Goal: Task Accomplishment & Management: Manage account settings

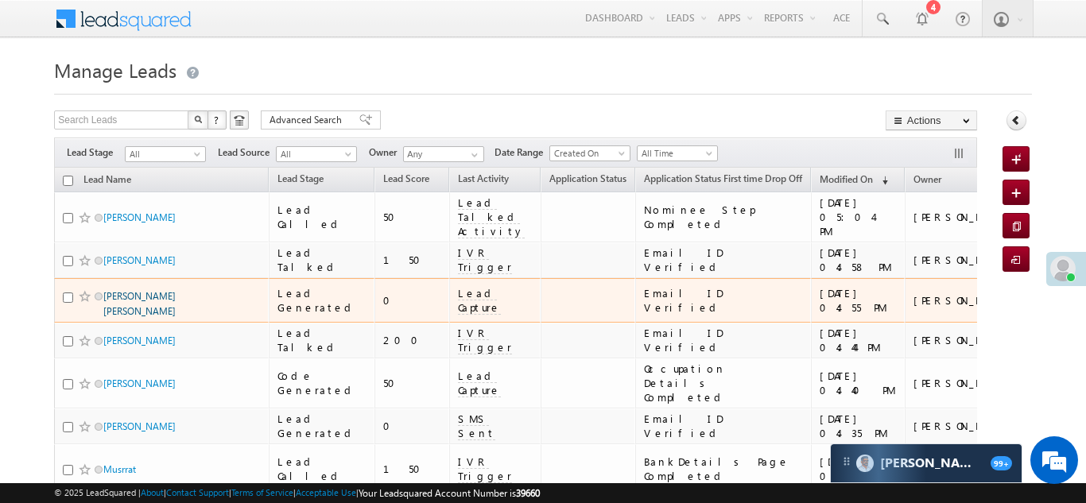
click at [140, 290] on link "Anand Kumar Sahni" at bounding box center [139, 303] width 72 height 27
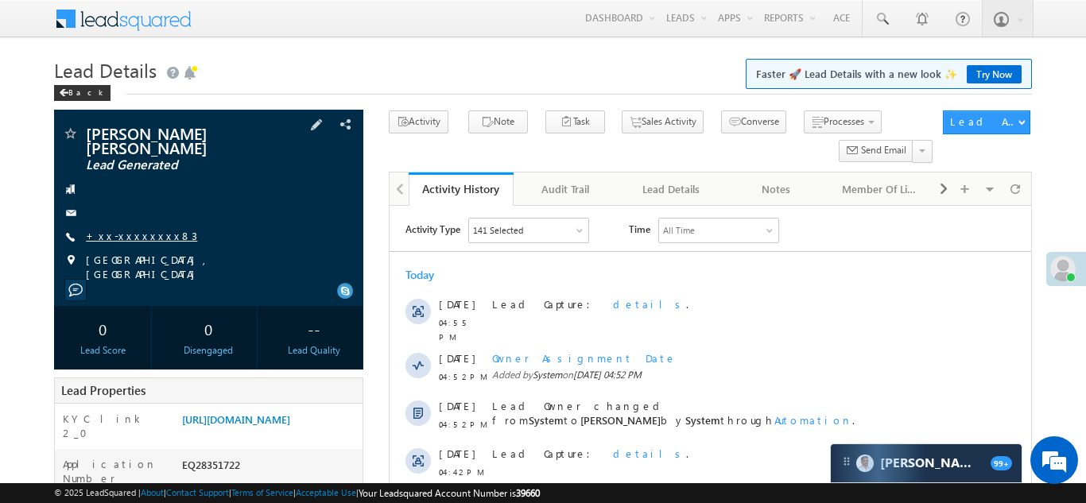
click at [124, 229] on link "+xx-xxxxxxxx83" at bounding box center [141, 236] width 111 height 14
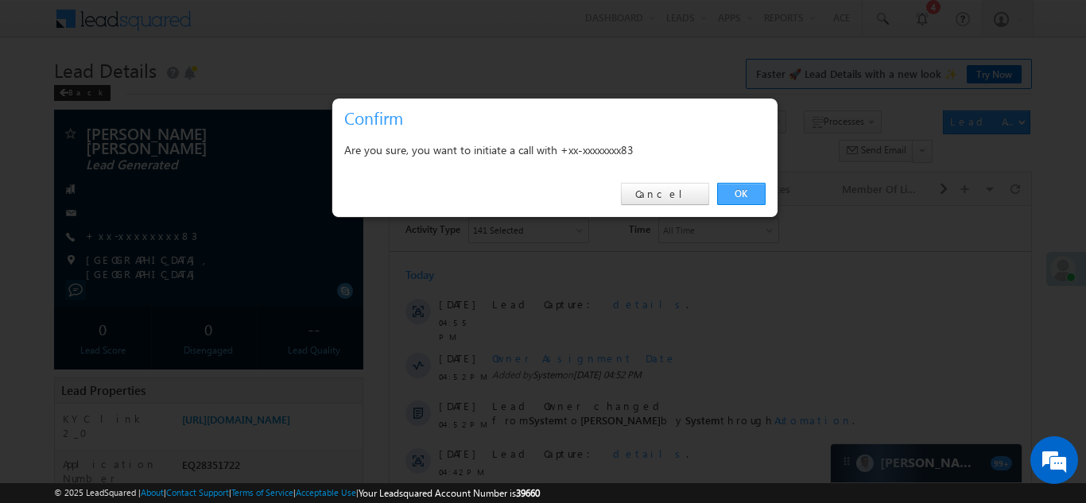
click at [740, 192] on link "OK" at bounding box center [741, 194] width 48 height 22
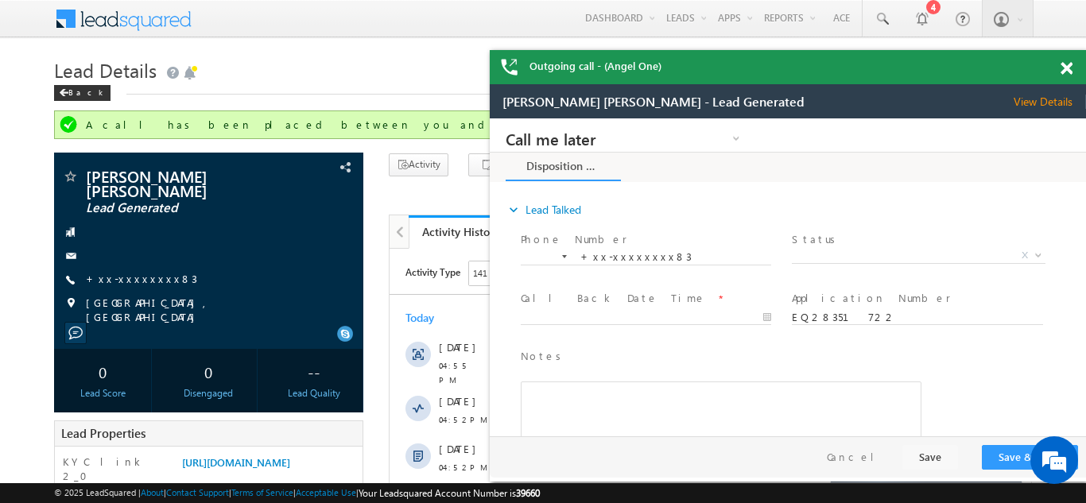
click at [1067, 68] on span at bounding box center [1066, 69] width 12 height 14
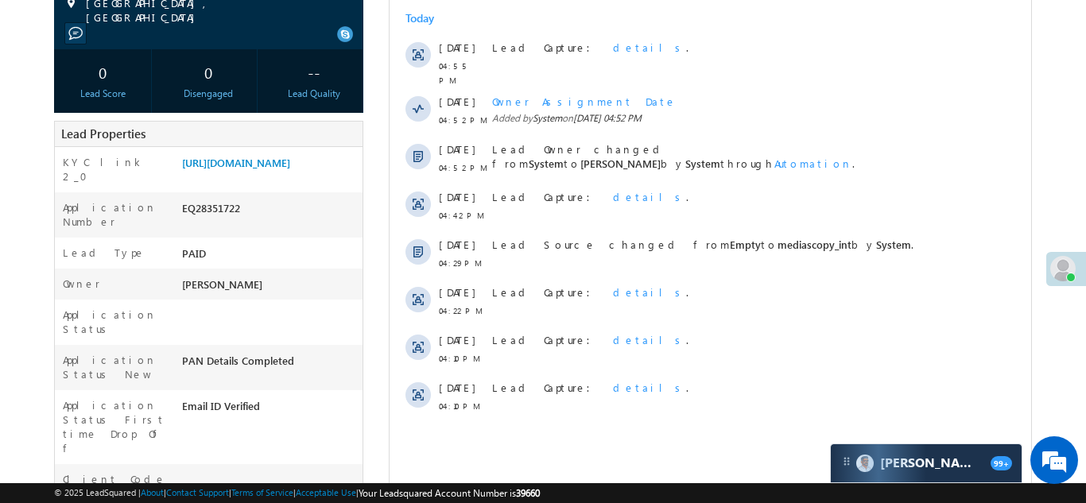
scroll to position [326, 0]
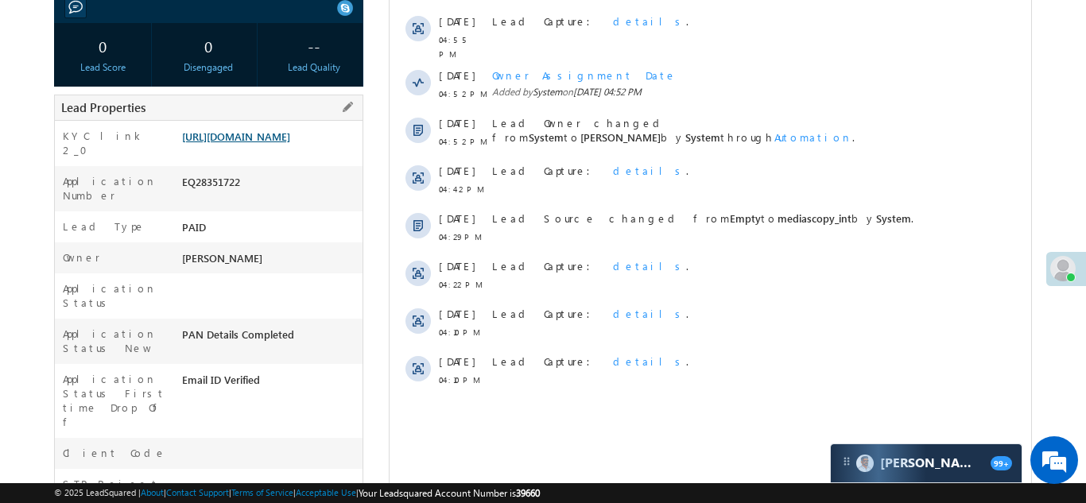
click at [250, 134] on link "https://angelbroking1-pk3em7sa.customui-test.leadsquared.com?leadId=0a44ccc1-4e…" at bounding box center [236, 137] width 108 height 14
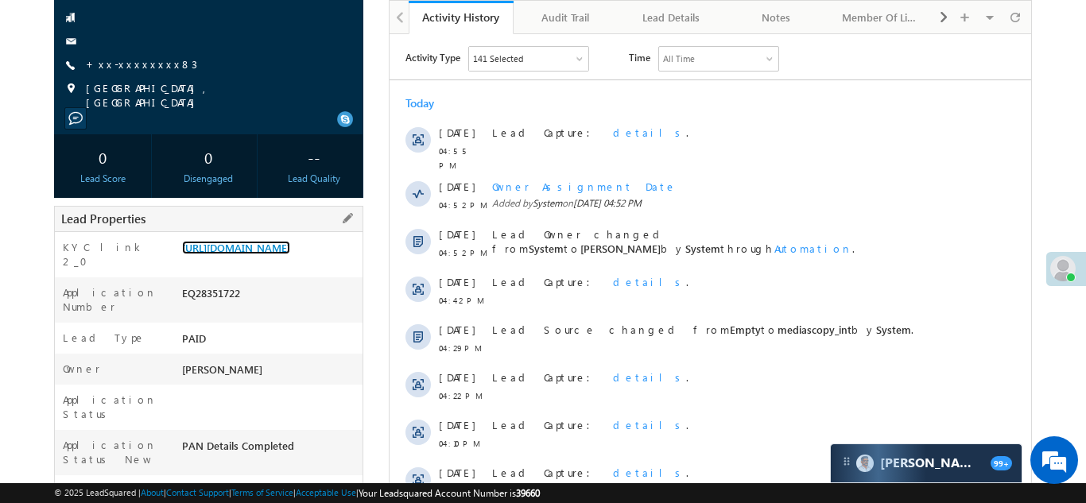
scroll to position [219, 0]
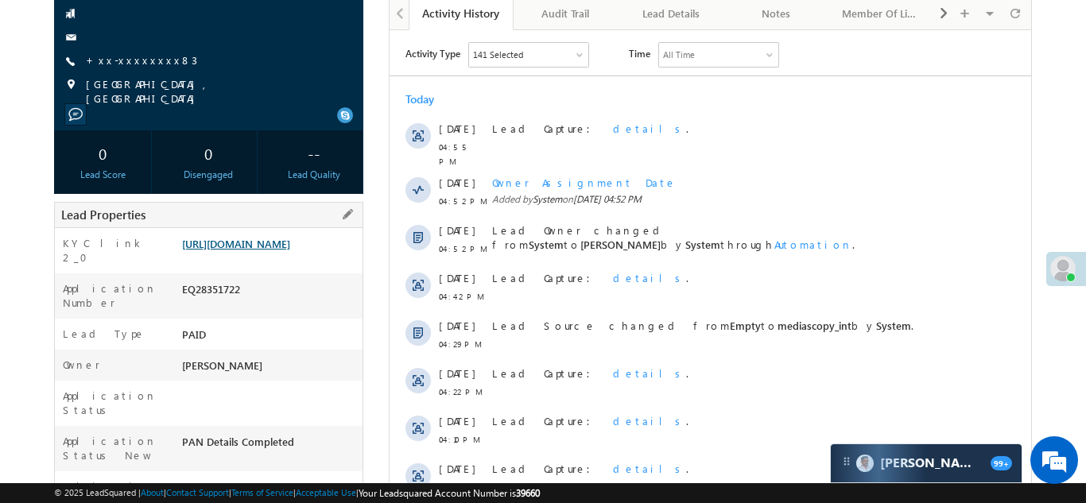
click at [250, 237] on link "https://angelbroking1-pk3em7sa.customui-test.leadsquared.com?leadId=0a44ccc1-4e…" at bounding box center [236, 244] width 108 height 14
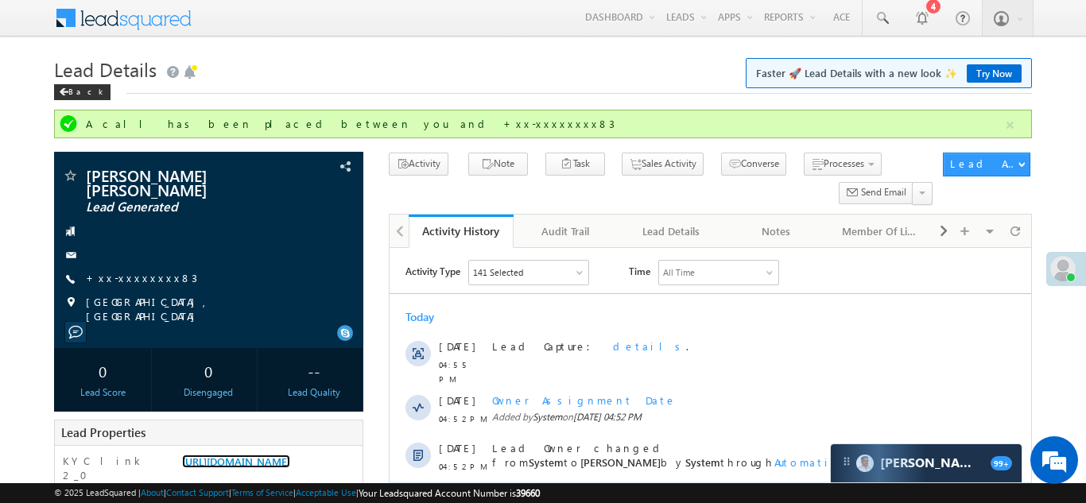
scroll to position [0, 0]
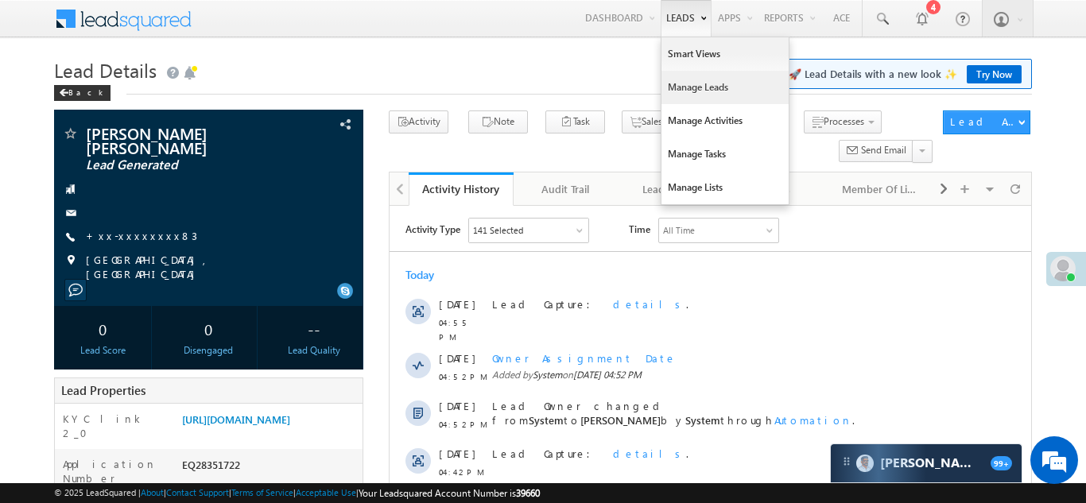
click at [687, 91] on link "Manage Leads" at bounding box center [724, 87] width 127 height 33
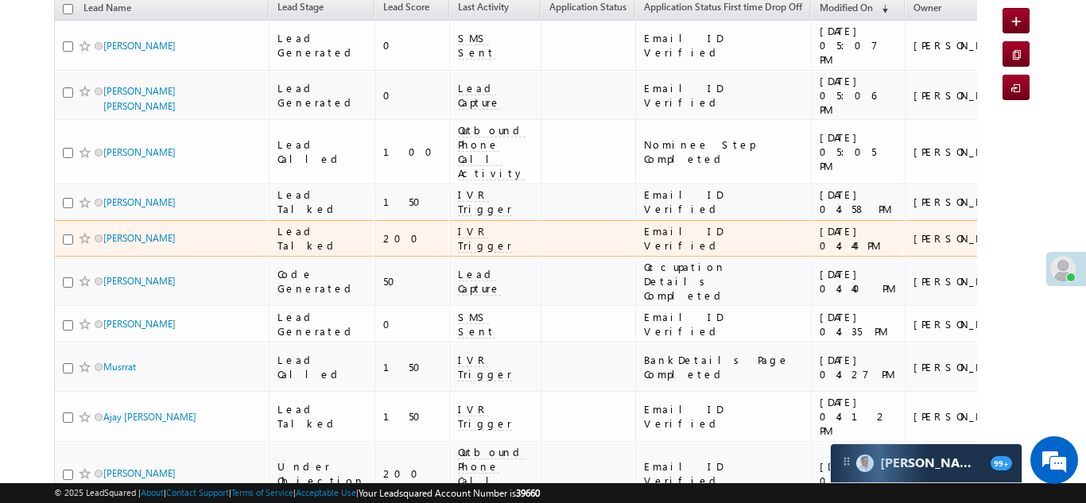
scroll to position [178, 0]
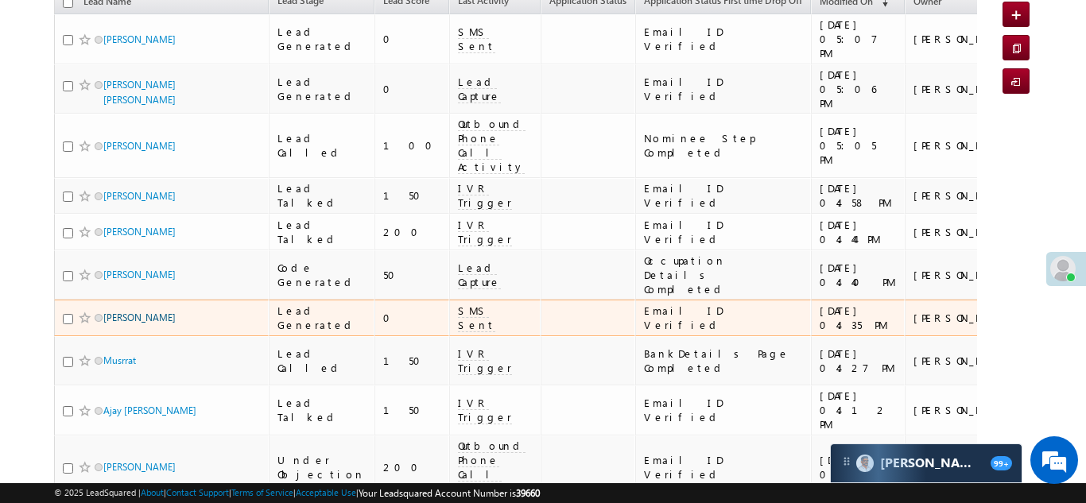
click at [122, 312] on link "[PERSON_NAME]" at bounding box center [139, 318] width 72 height 12
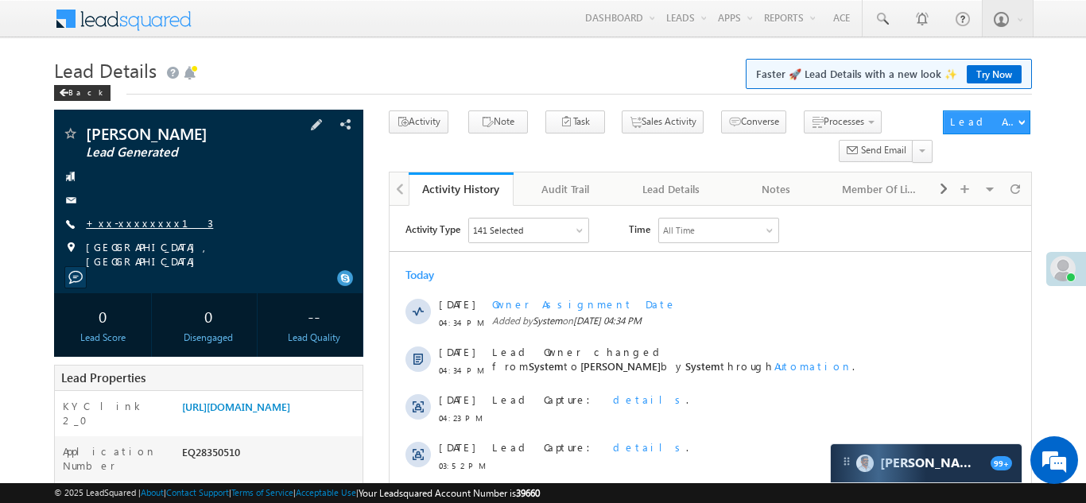
click at [121, 225] on link "+xx-xxxxxxxx13" at bounding box center [149, 223] width 127 height 14
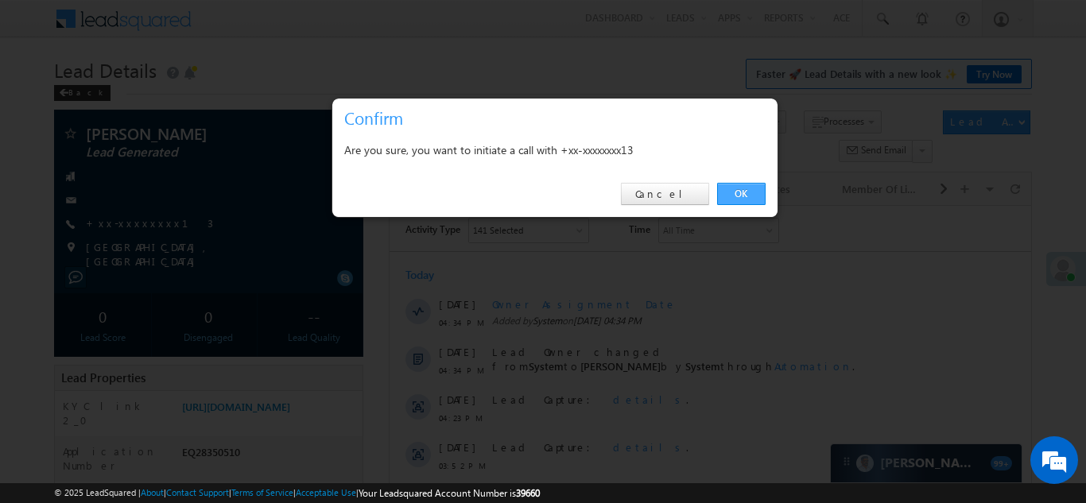
click at [738, 191] on link "OK" at bounding box center [741, 194] width 48 height 22
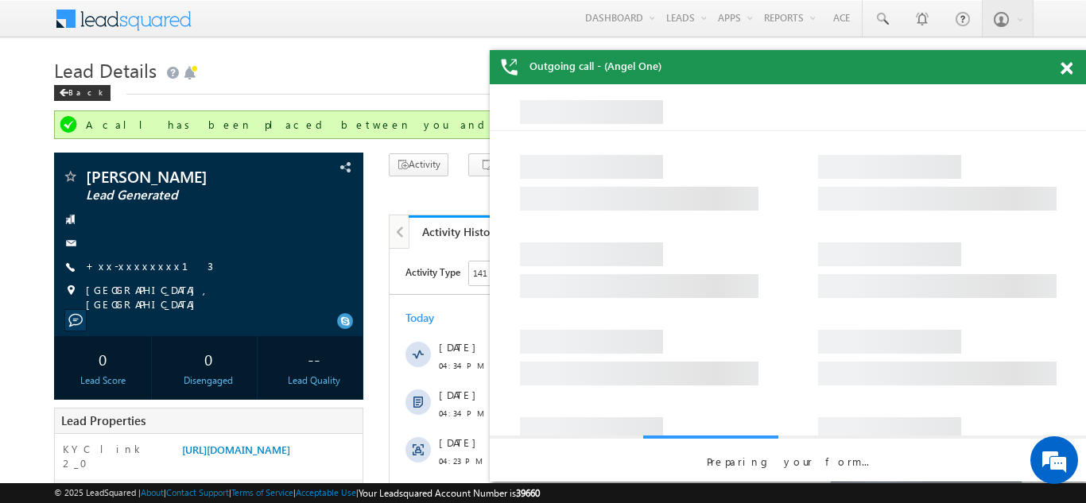
click at [1071, 68] on span at bounding box center [1066, 69] width 12 height 14
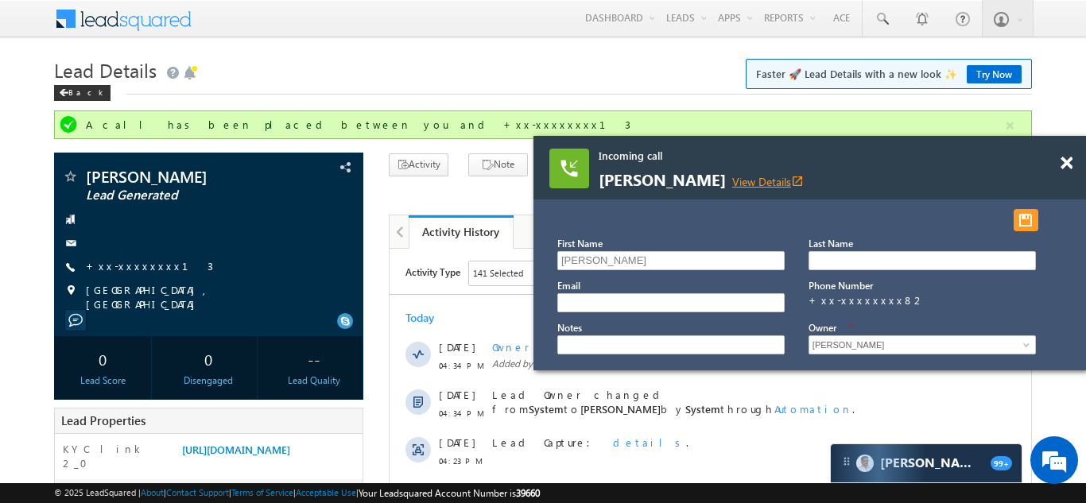
click at [804, 181] on link "View Details open_in_new" at bounding box center [768, 181] width 72 height 15
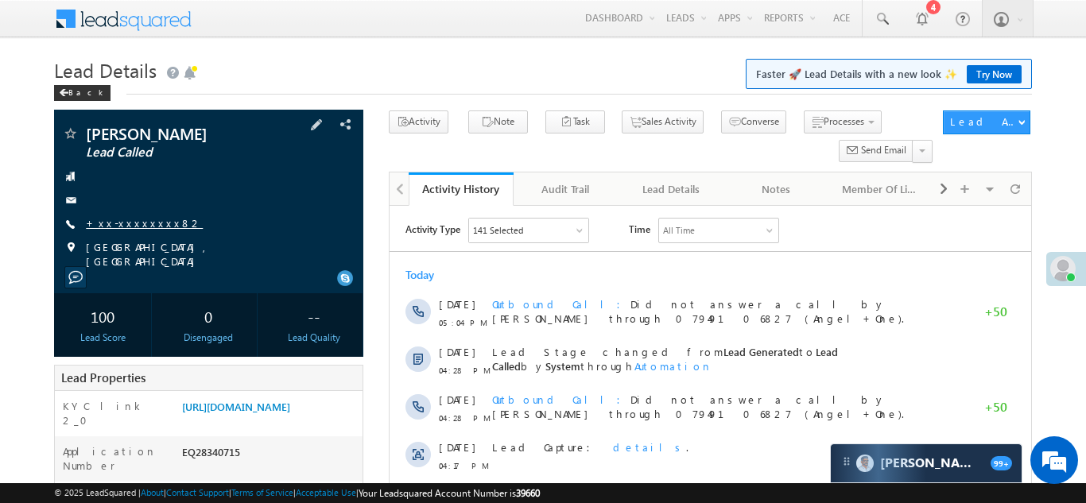
click at [141, 222] on link "+xx-xxxxxxxx82" at bounding box center [144, 223] width 117 height 14
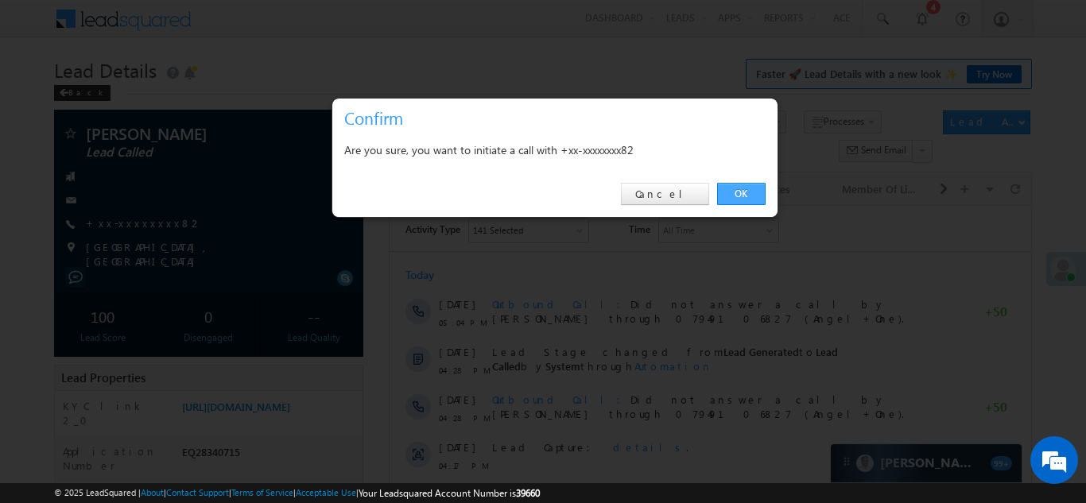
click at [734, 194] on link "OK" at bounding box center [741, 194] width 48 height 22
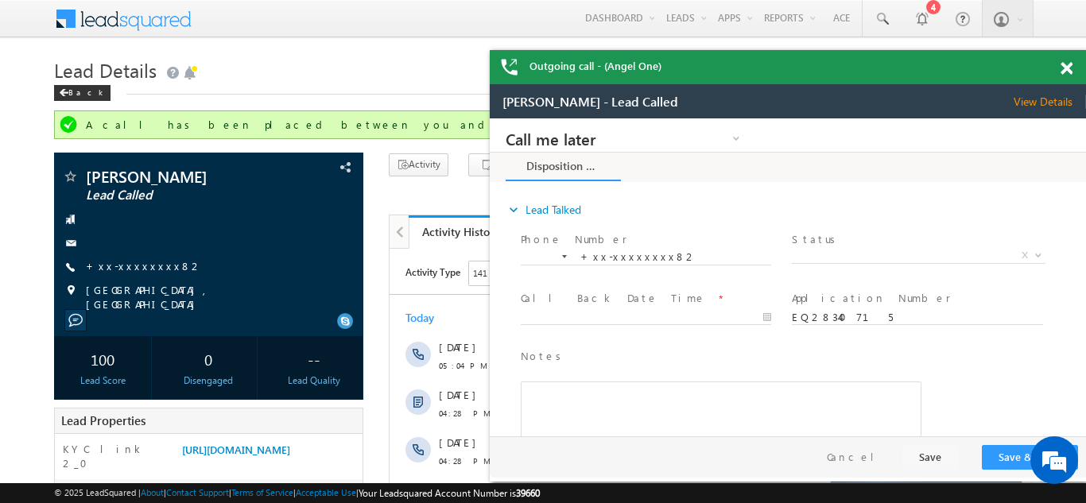
click at [1065, 71] on span at bounding box center [1066, 69] width 12 height 14
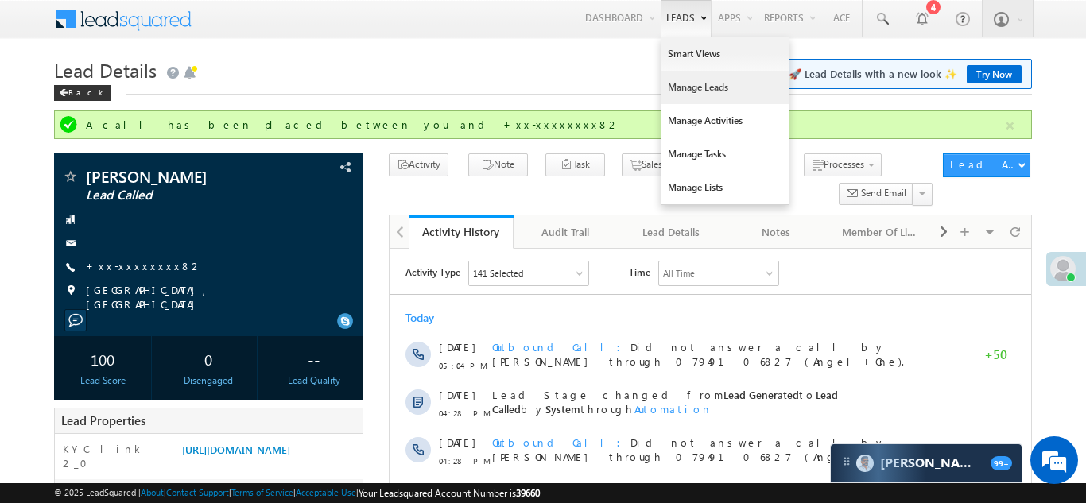
click at [672, 87] on link "Manage Leads" at bounding box center [724, 87] width 127 height 33
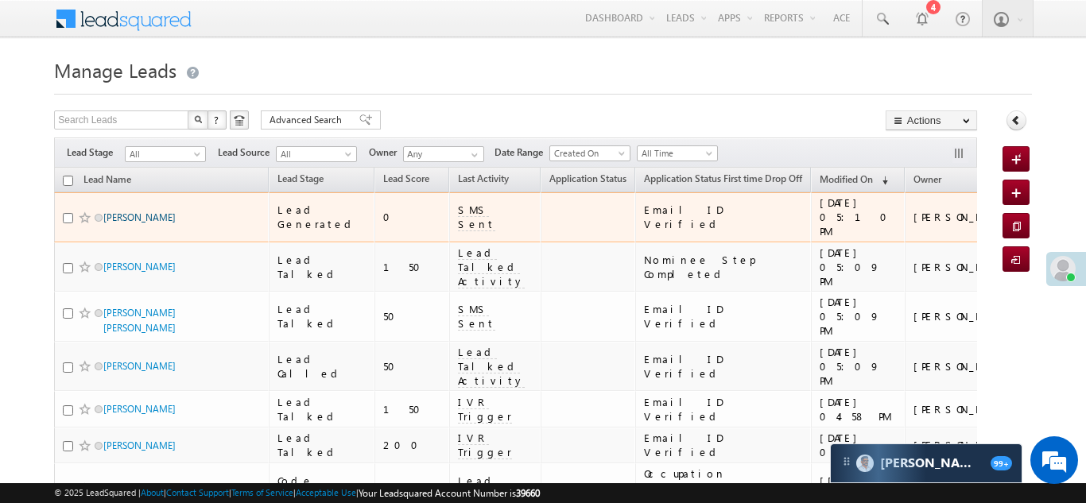
click at [116, 211] on link "Rajib sarkar" at bounding box center [139, 217] width 72 height 12
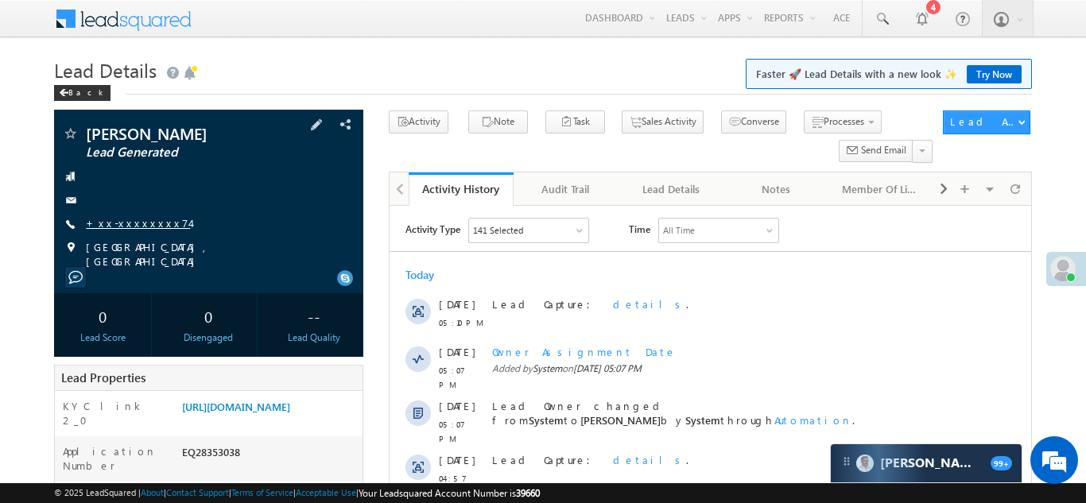
click at [131, 223] on link "+xx-xxxxxxxx74" at bounding box center [138, 223] width 104 height 14
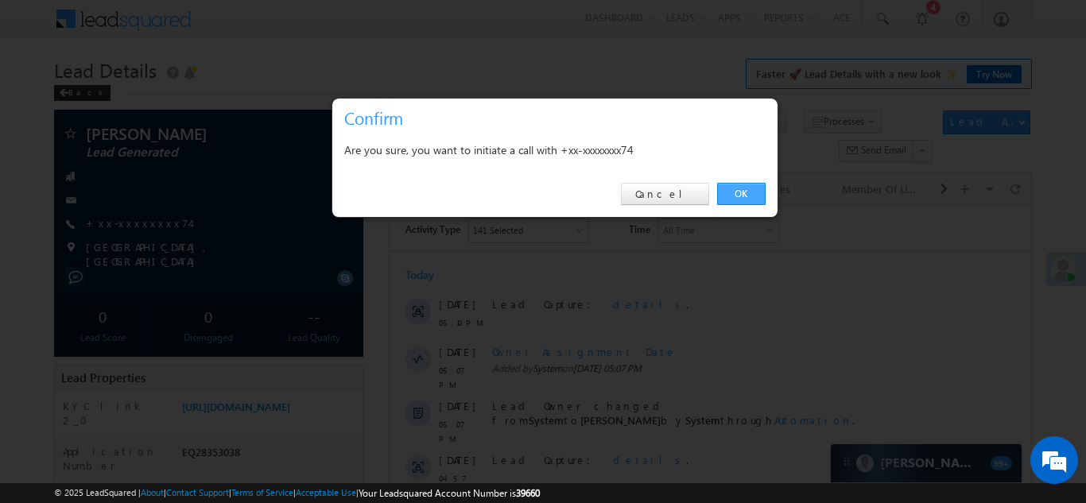
click at [741, 192] on link "OK" at bounding box center [741, 194] width 48 height 22
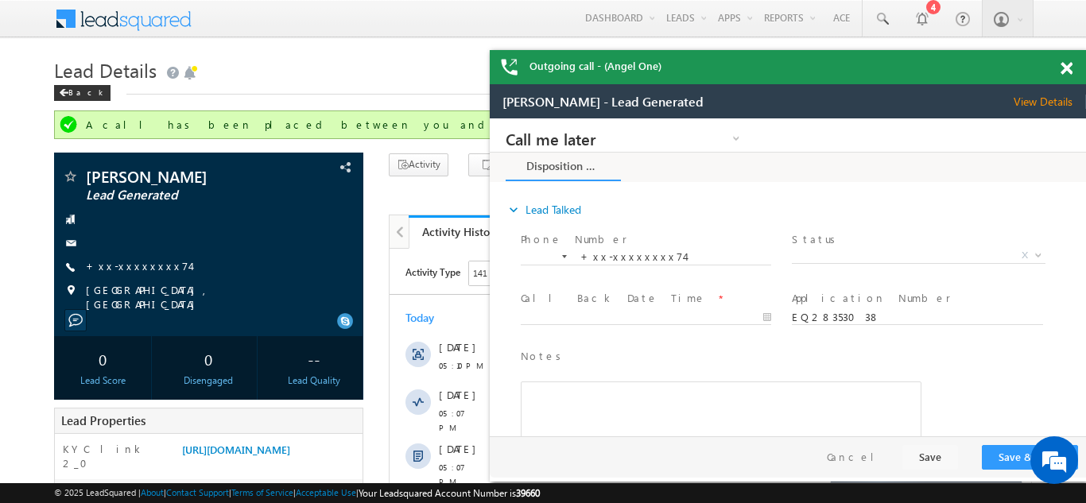
click at [1068, 70] on span at bounding box center [1066, 69] width 12 height 14
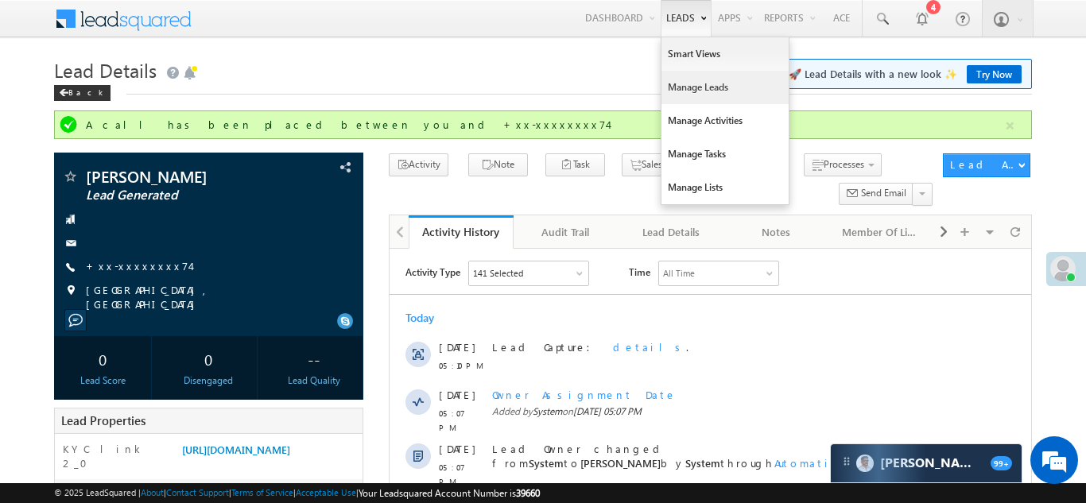
click at [676, 88] on link "Manage Leads" at bounding box center [724, 87] width 127 height 33
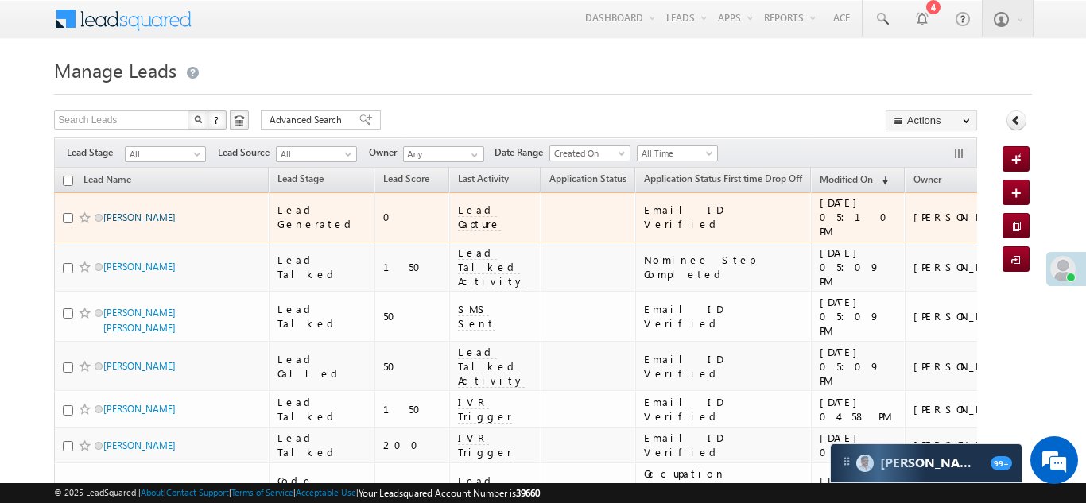
click at [117, 211] on link "[PERSON_NAME]" at bounding box center [139, 217] width 72 height 12
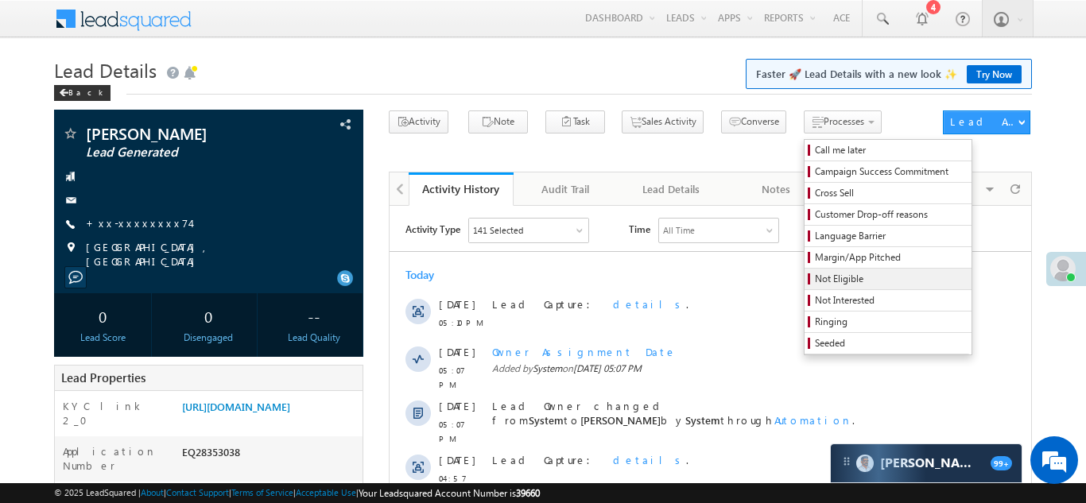
click at [815, 281] on span "Not Eligible" at bounding box center [890, 279] width 151 height 14
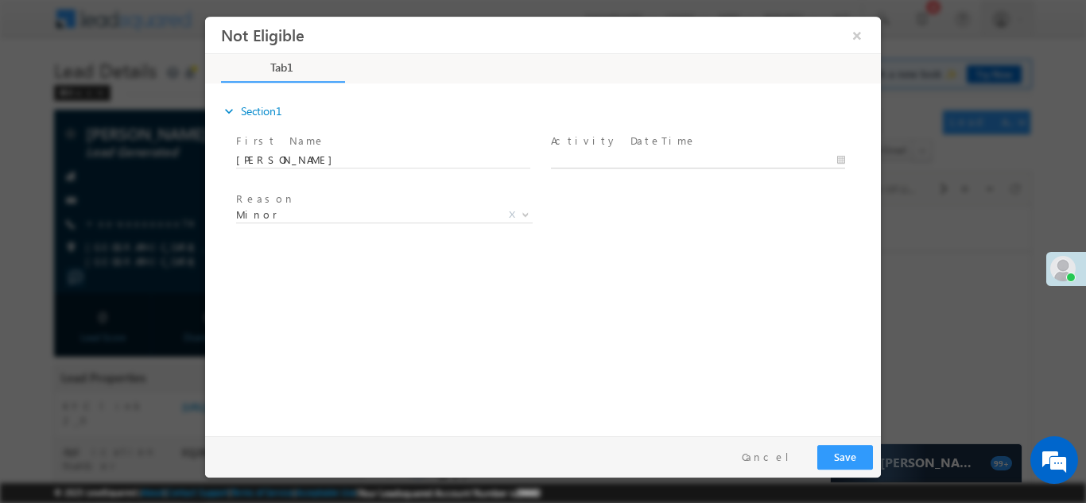
type input "09/04/25 5:12 PM"
click at [684, 156] on input "09/04/25 5:12 PM" at bounding box center [698, 160] width 294 height 16
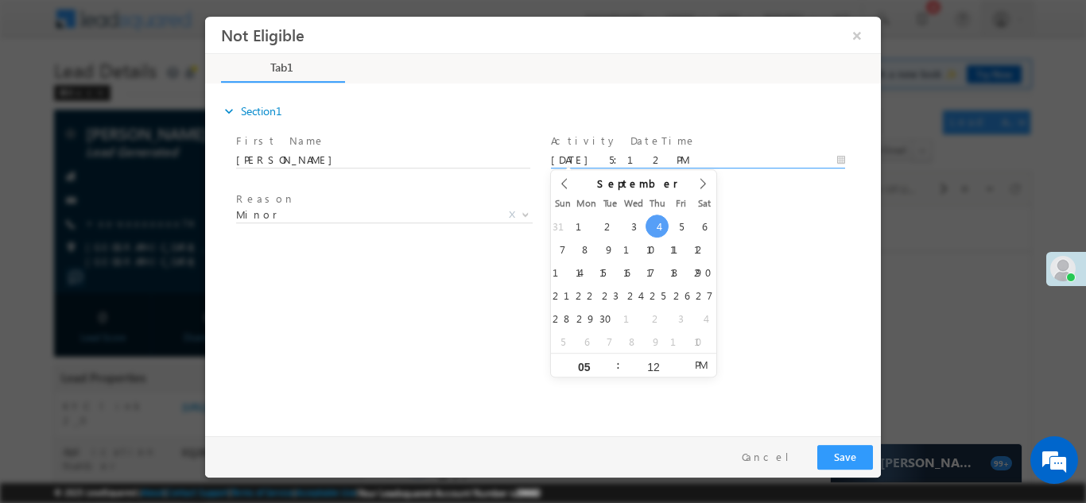
click at [794, 227] on div "Reason * Minor Existing Client Out of India DRA - FDS Termination DRA - Already…" at bounding box center [557, 217] width 648 height 59
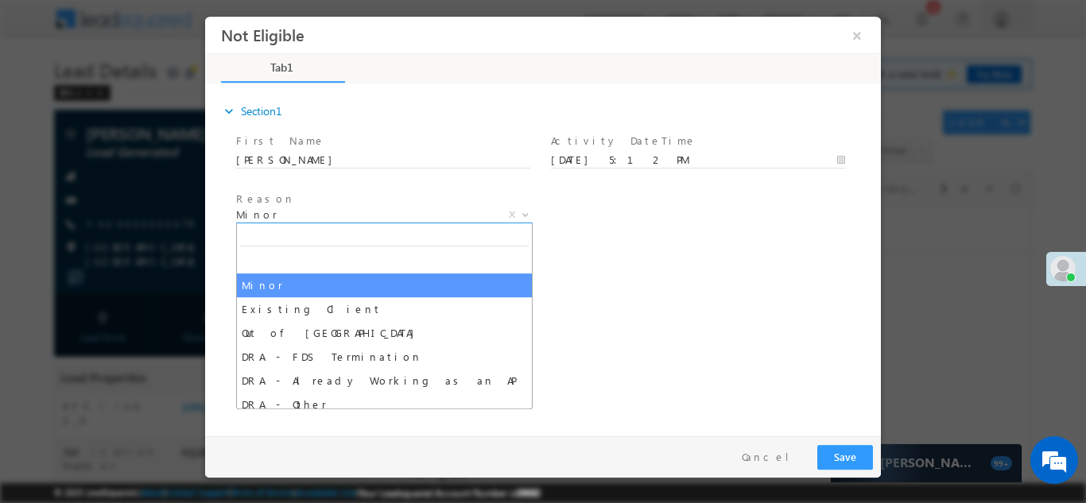
click at [277, 213] on span "Minor" at bounding box center [365, 214] width 258 height 14
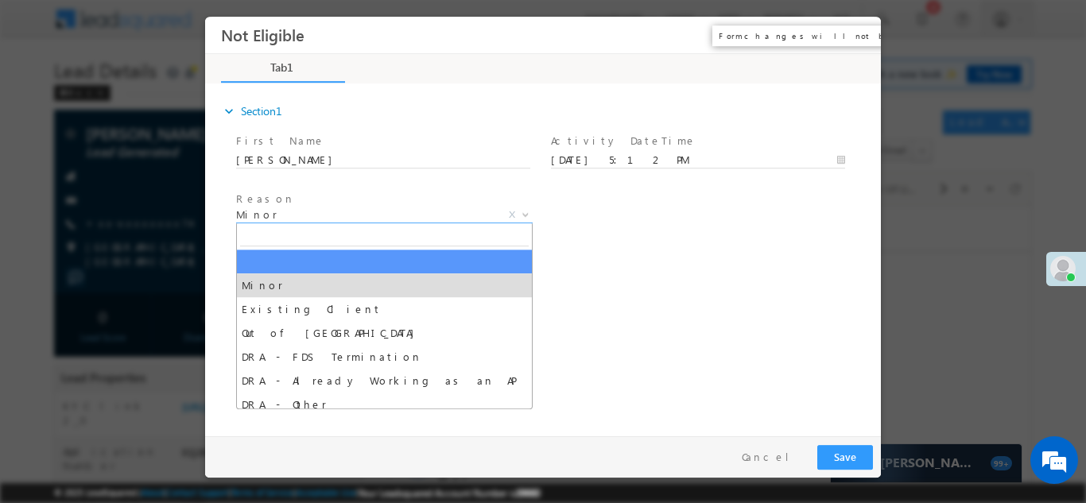
click at [857, 34] on button "×" at bounding box center [856, 34] width 27 height 29
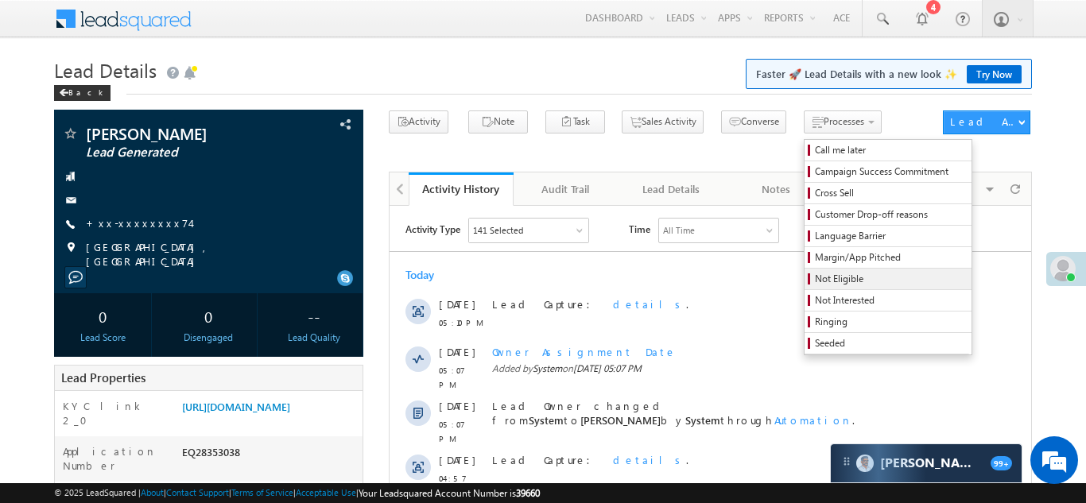
click at [815, 281] on span "Not Eligible" at bounding box center [890, 279] width 151 height 14
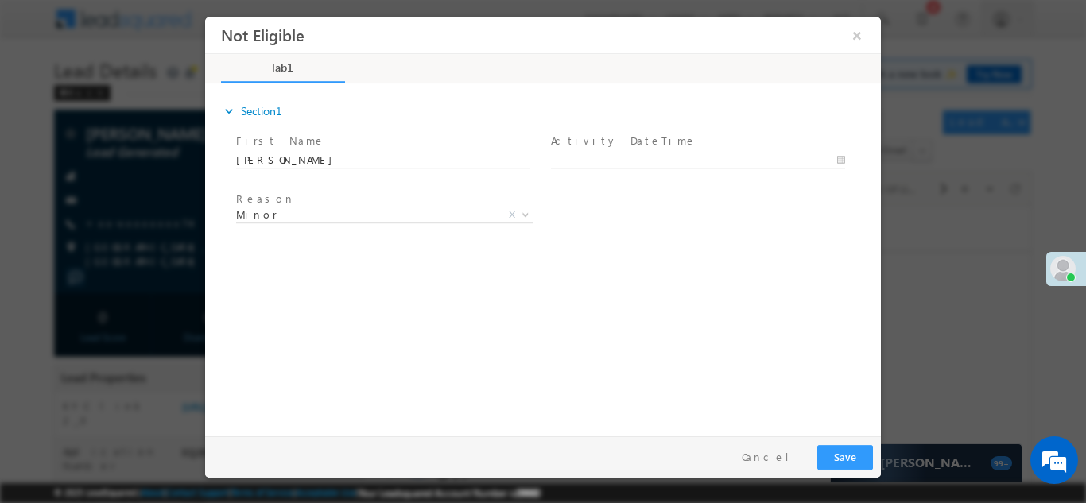
type input "09/04/25 5:12 PM"
click at [652, 162] on body "Not Eligible ×" at bounding box center [543, 222] width 676 height 412
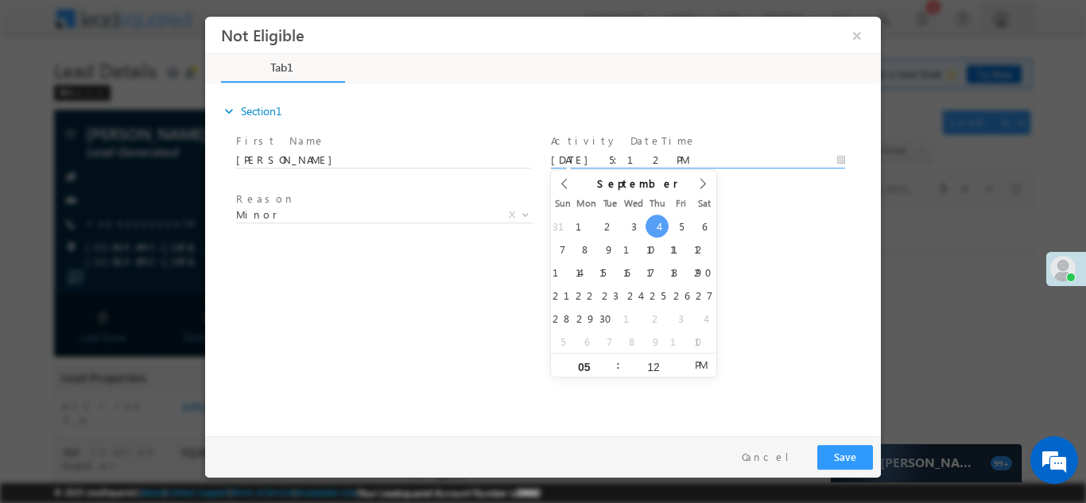
click at [738, 236] on div "Reason * Minor Existing Client Out of India DRA - FDS Termination DRA - Already…" at bounding box center [557, 217] width 648 height 59
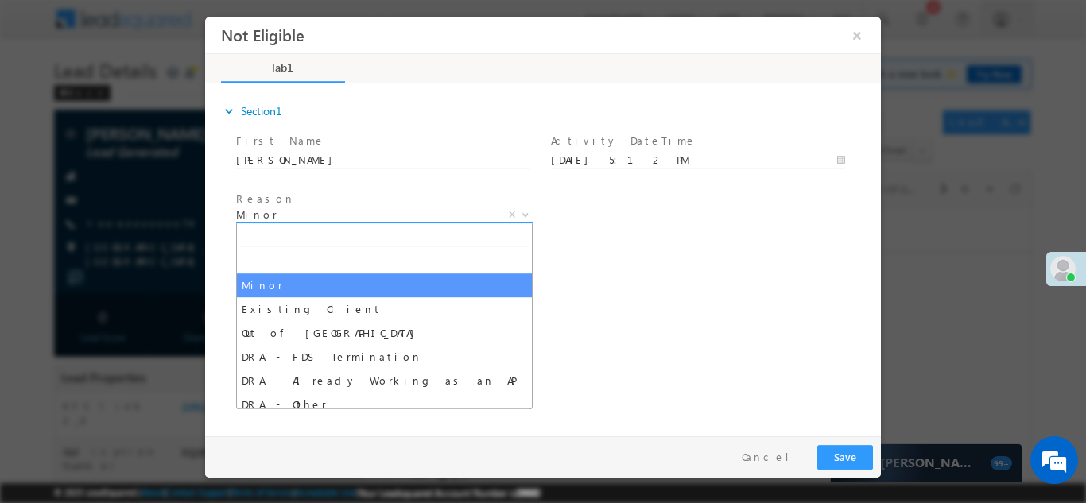
click at [281, 214] on span "Minor" at bounding box center [365, 214] width 258 height 14
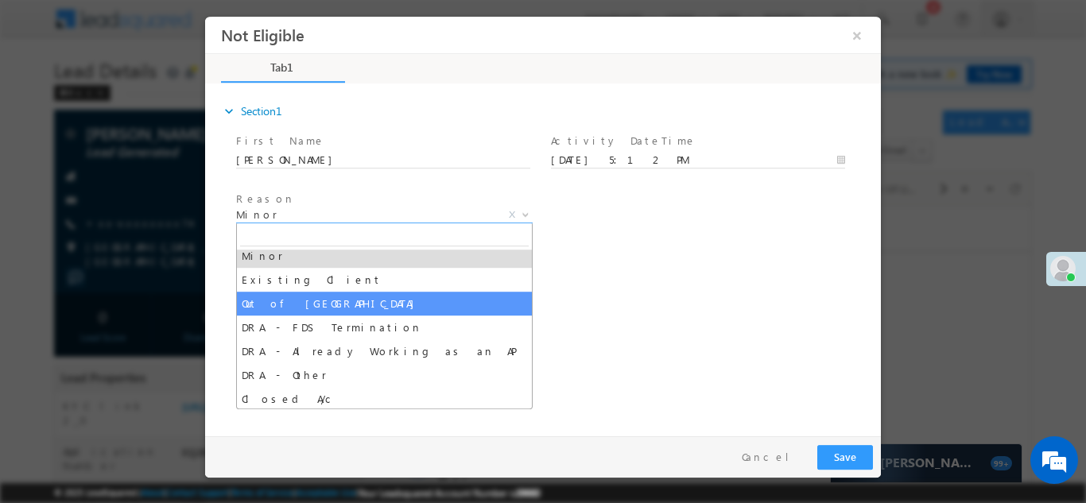
scroll to position [32, 0]
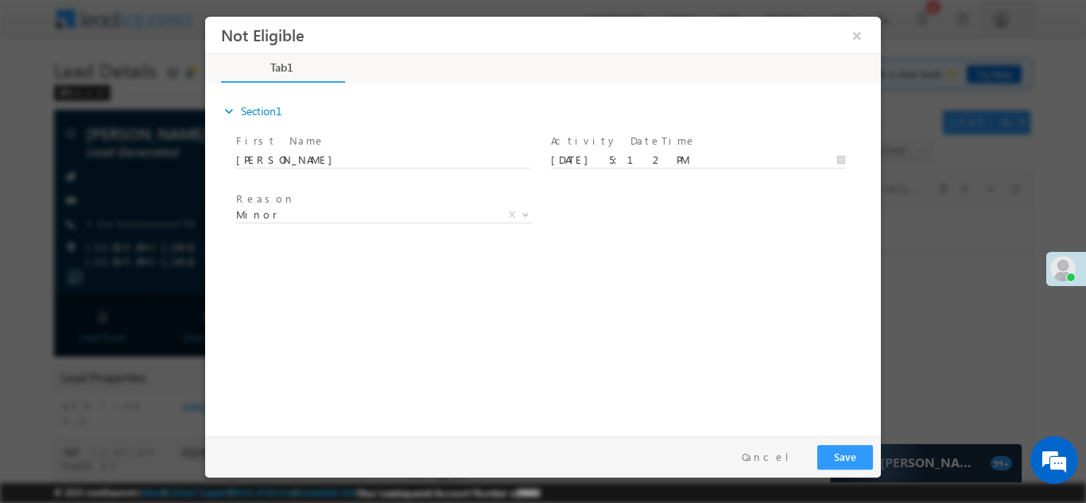
click at [823, 335] on div "expand_more Section1 First Name *" at bounding box center [547, 256] width 668 height 343
click at [858, 34] on button "×" at bounding box center [856, 34] width 27 height 29
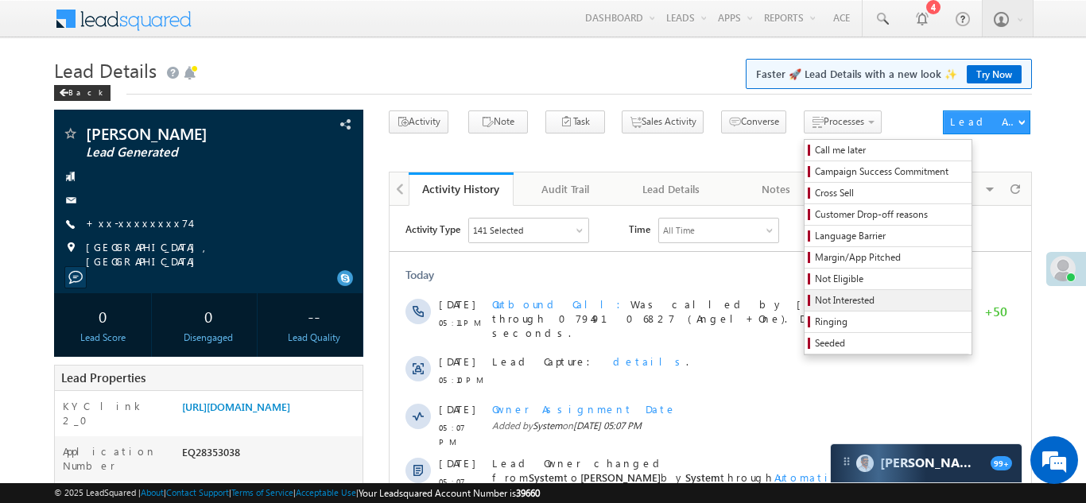
click at [815, 299] on span "Not Interested" at bounding box center [890, 300] width 151 height 14
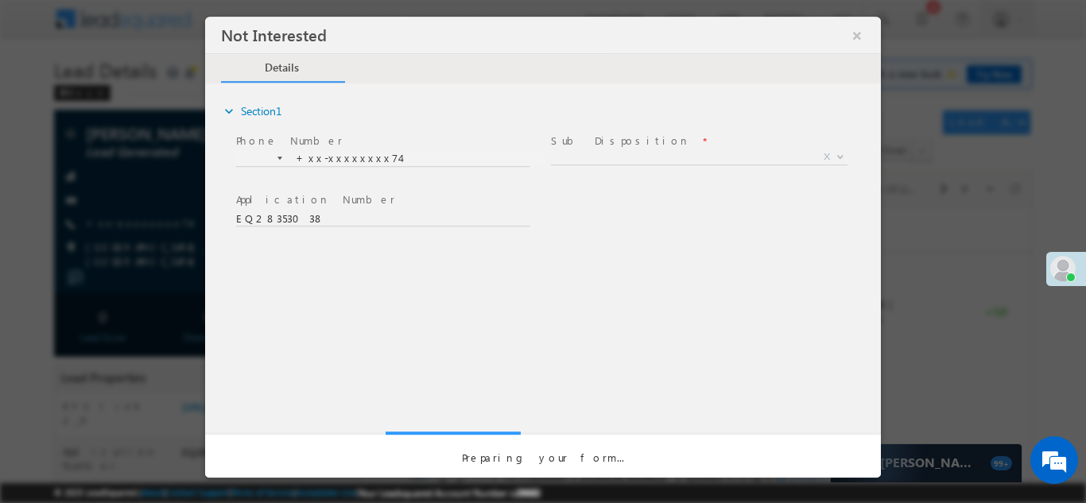
scroll to position [0, 0]
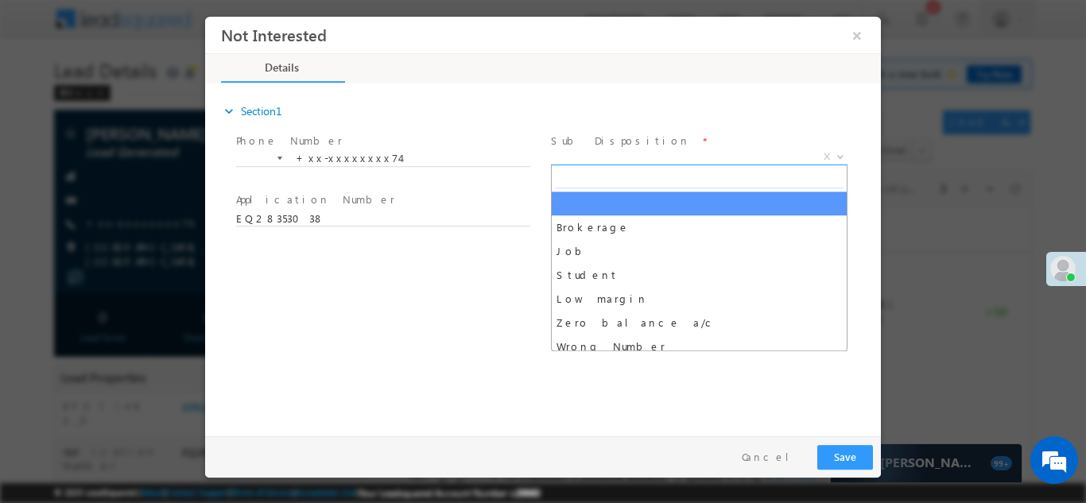
click at [651, 156] on span "X" at bounding box center [699, 157] width 296 height 16
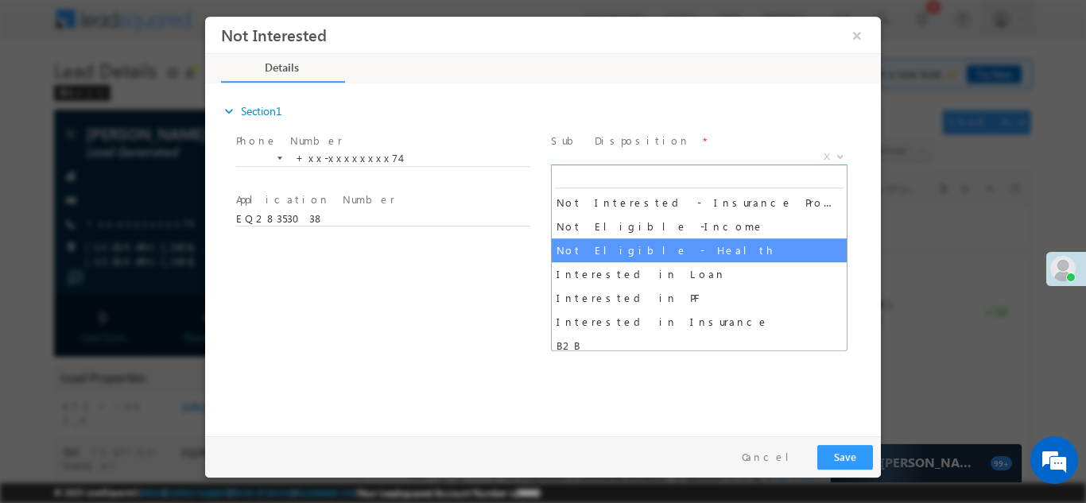
scroll to position [338, 0]
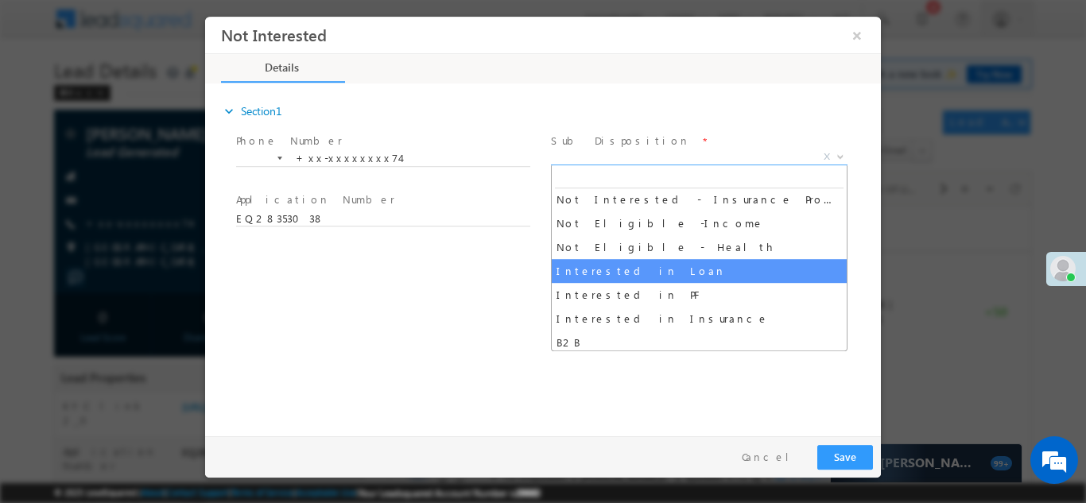
select select "Interested in Loan"
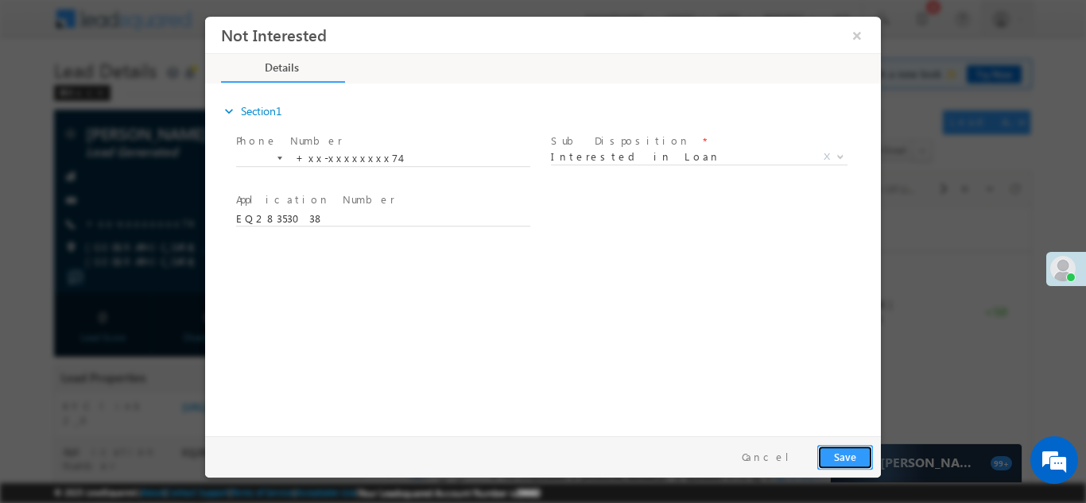
click at [842, 456] on button "Save" at bounding box center [845, 456] width 56 height 25
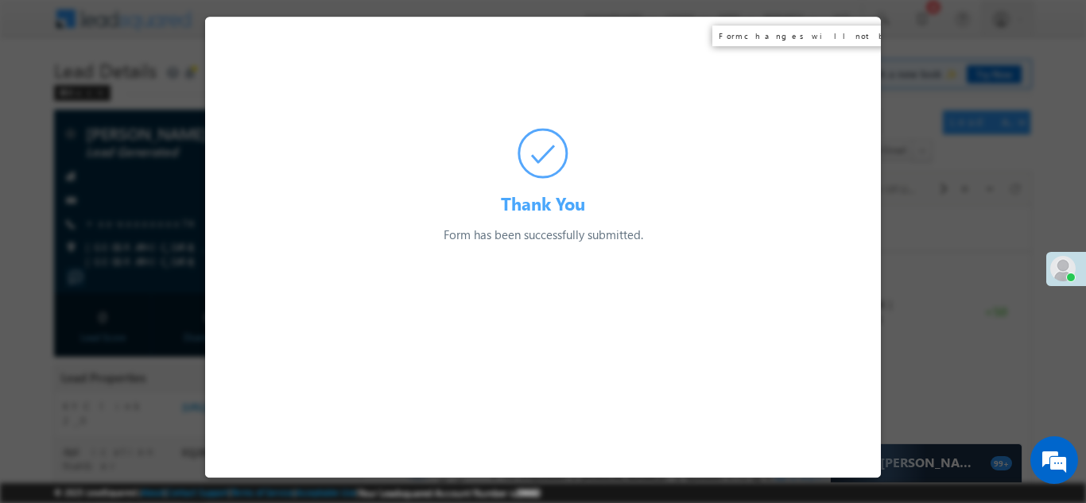
click at [856, 32] on div "Thank You Form has been successfully submitted. Preparing your form..." at bounding box center [543, 129] width 676 height 227
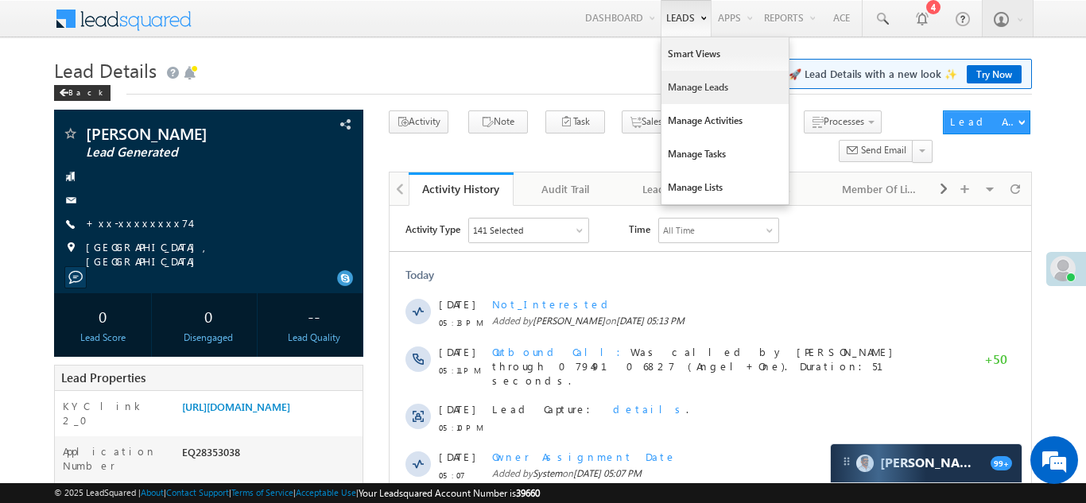
click at [682, 88] on link "Manage Leads" at bounding box center [724, 87] width 127 height 33
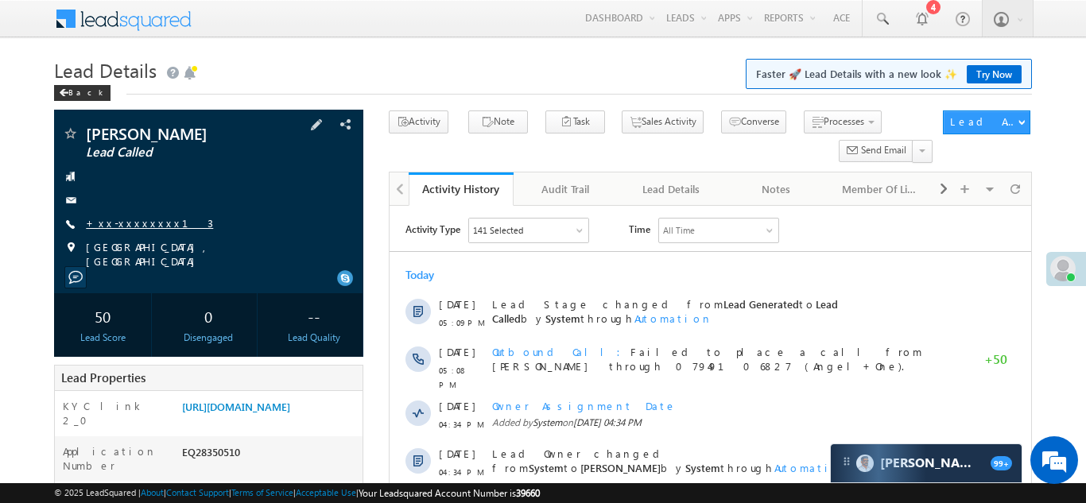
click at [136, 221] on link "+xx-xxxxxxxx13" at bounding box center [149, 223] width 127 height 14
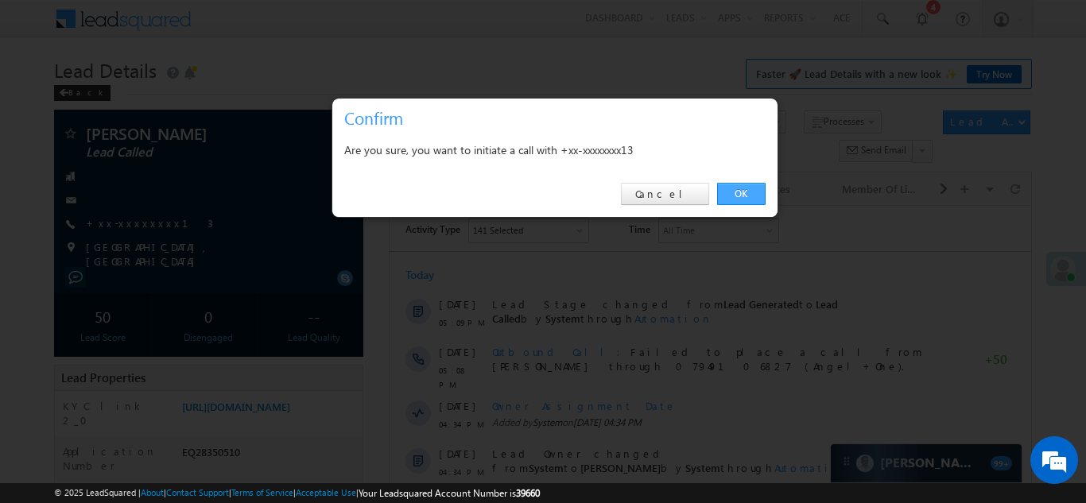
click at [739, 192] on link "OK" at bounding box center [741, 194] width 48 height 22
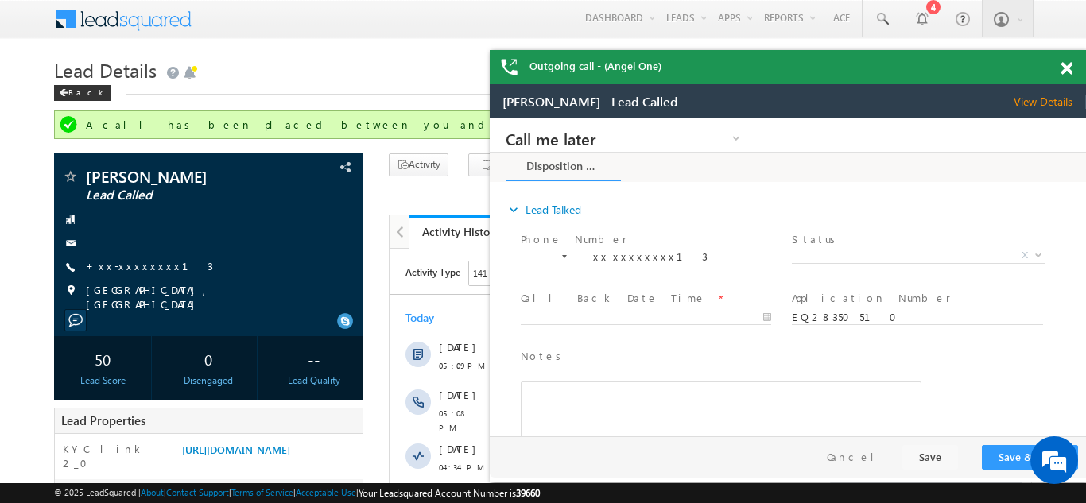
click at [1067, 69] on span at bounding box center [1066, 69] width 12 height 14
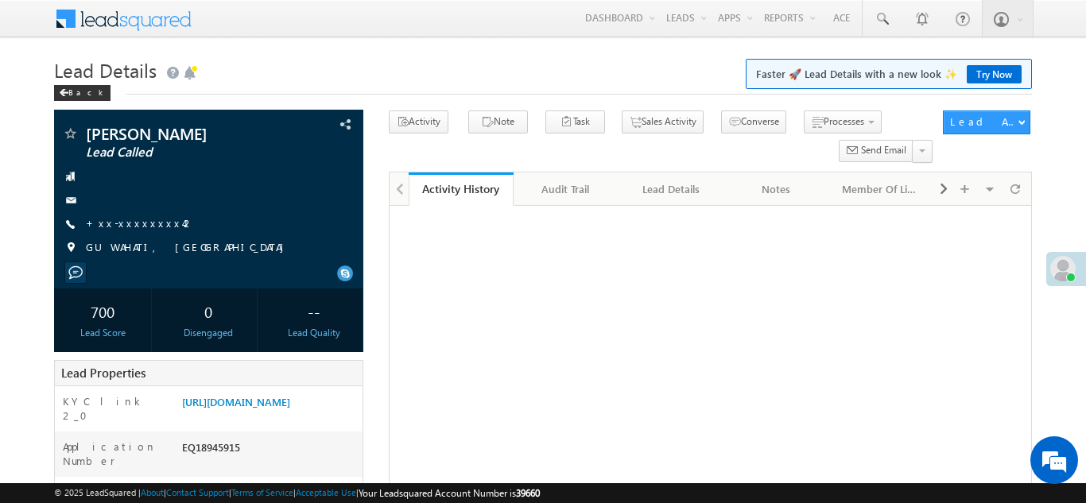
click at [122, 227] on link "+xx-xxxxxxxx42" at bounding box center [140, 223] width 109 height 14
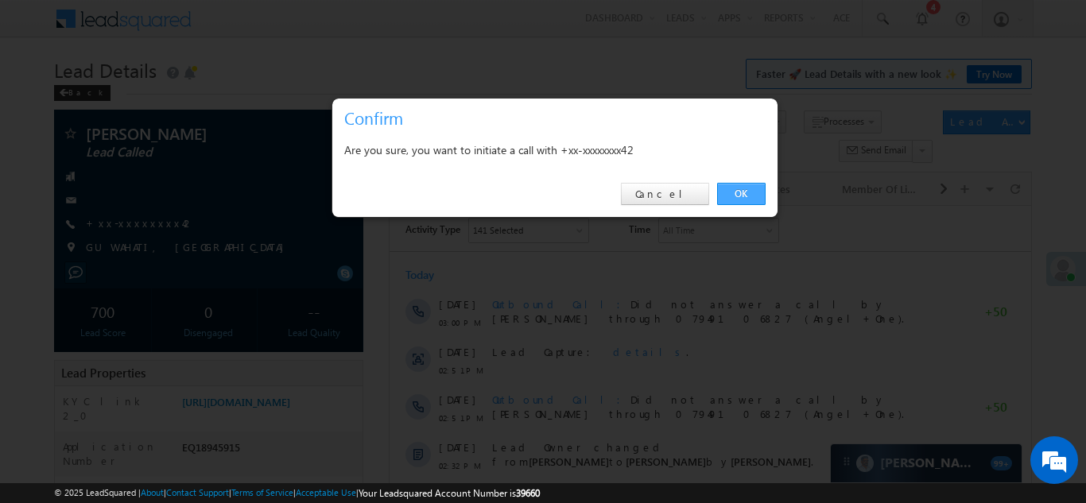
click at [742, 189] on link "OK" at bounding box center [741, 194] width 48 height 22
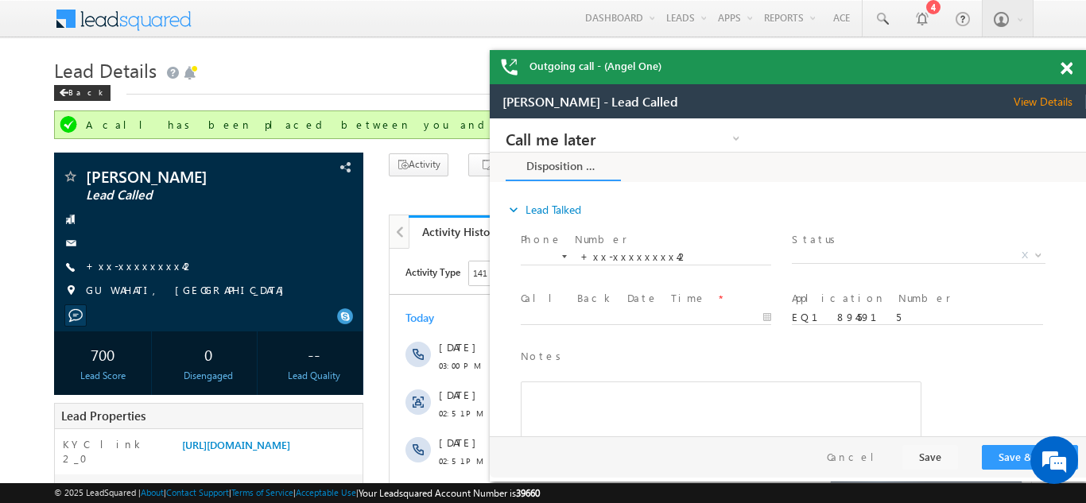
click at [1069, 65] on span at bounding box center [1066, 69] width 12 height 14
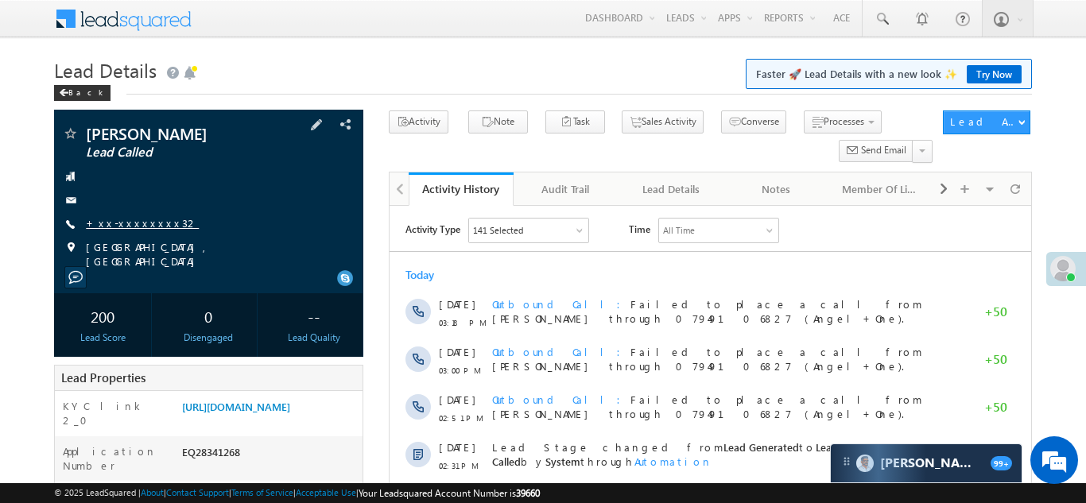
click at [126, 219] on link "+xx-xxxxxxxx32" at bounding box center [142, 223] width 113 height 14
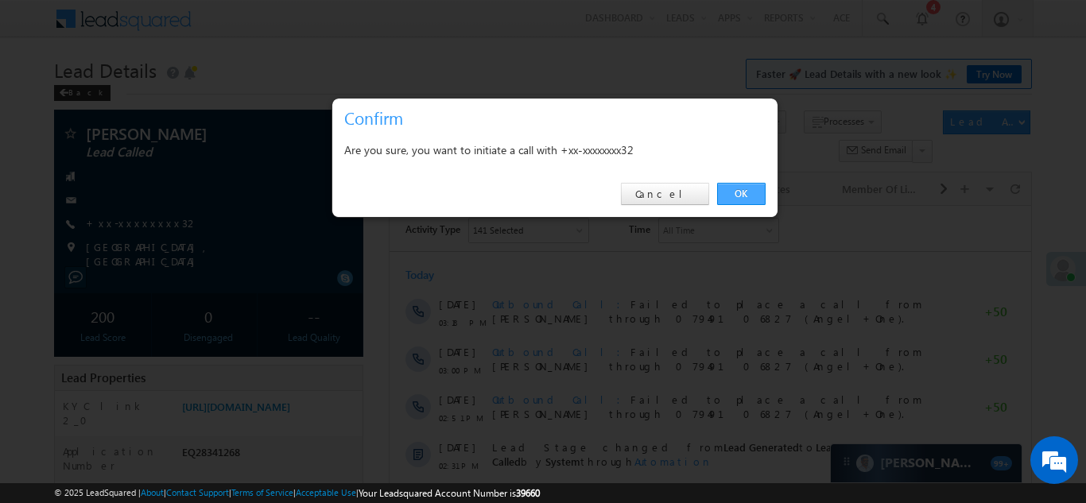
click at [732, 194] on link "OK" at bounding box center [741, 194] width 48 height 22
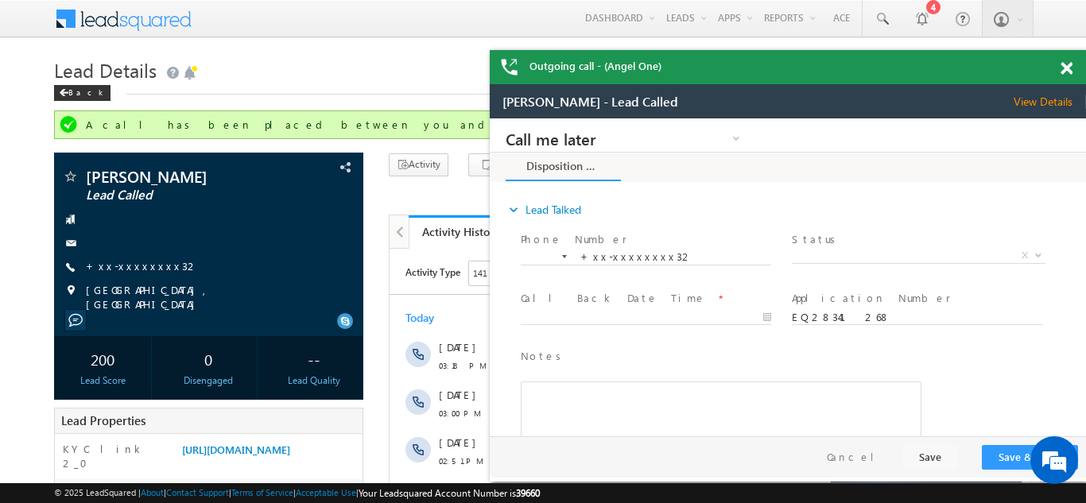
drag, startPoint x: 1066, startPoint y: 66, endPoint x: 301, endPoint y: 2, distance: 767.3
click at [1066, 66] on span at bounding box center [1066, 69] width 12 height 14
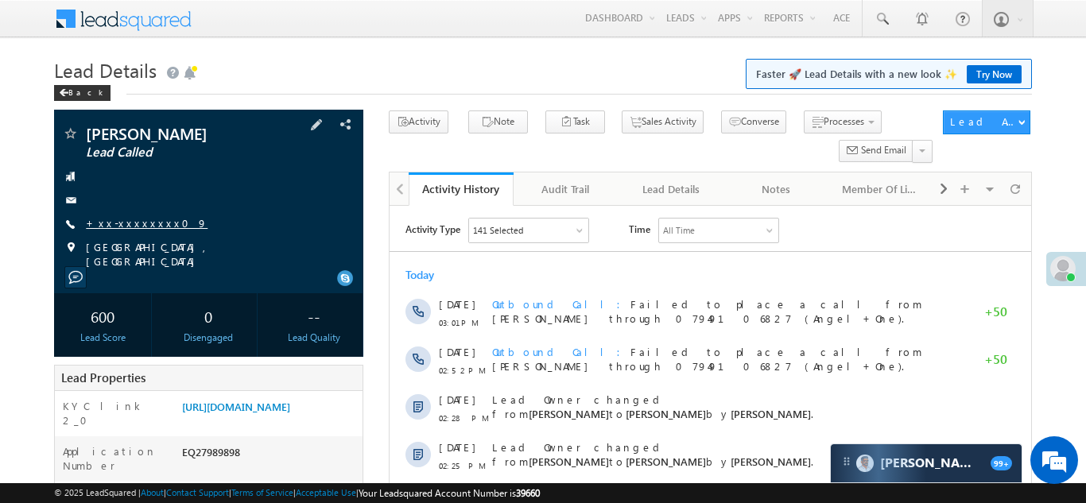
click at [126, 227] on link "+xx-xxxxxxxx09" at bounding box center [147, 223] width 122 height 14
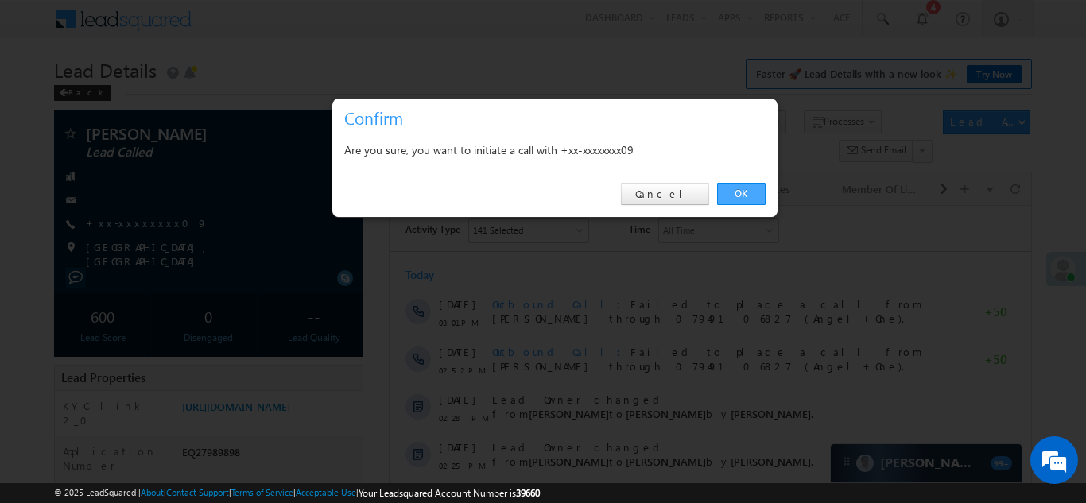
click at [738, 196] on link "OK" at bounding box center [741, 194] width 48 height 22
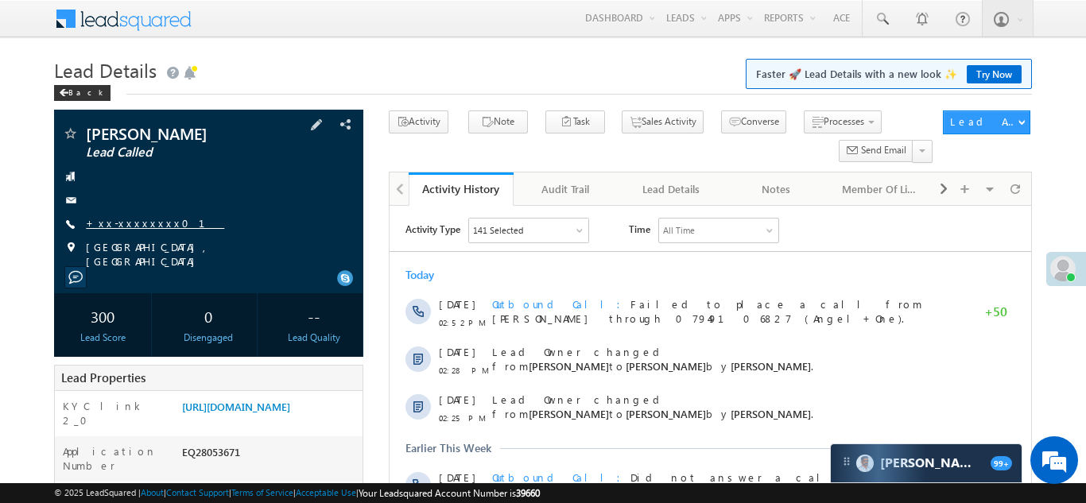
click at [124, 230] on link "+xx-xxxxxxxx01" at bounding box center [155, 223] width 138 height 14
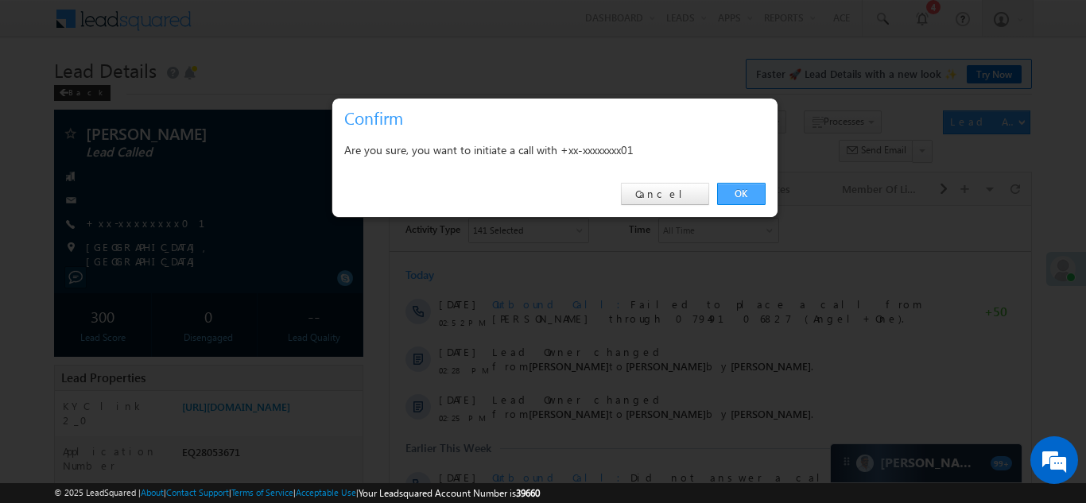
click at [739, 192] on link "OK" at bounding box center [741, 194] width 48 height 22
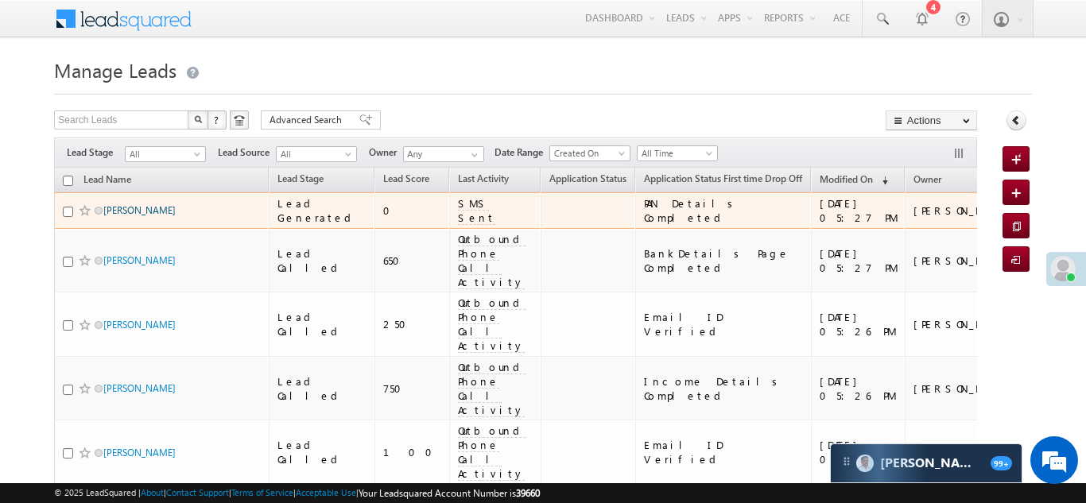
click at [146, 211] on link "[PERSON_NAME]" at bounding box center [139, 210] width 72 height 12
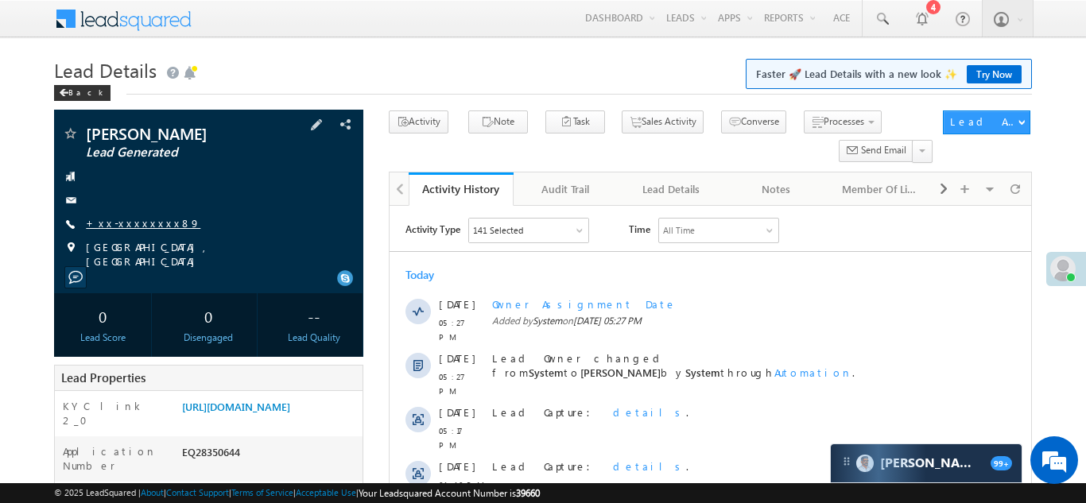
click at [131, 219] on link "+xx-xxxxxxxx89" at bounding box center [143, 223] width 114 height 14
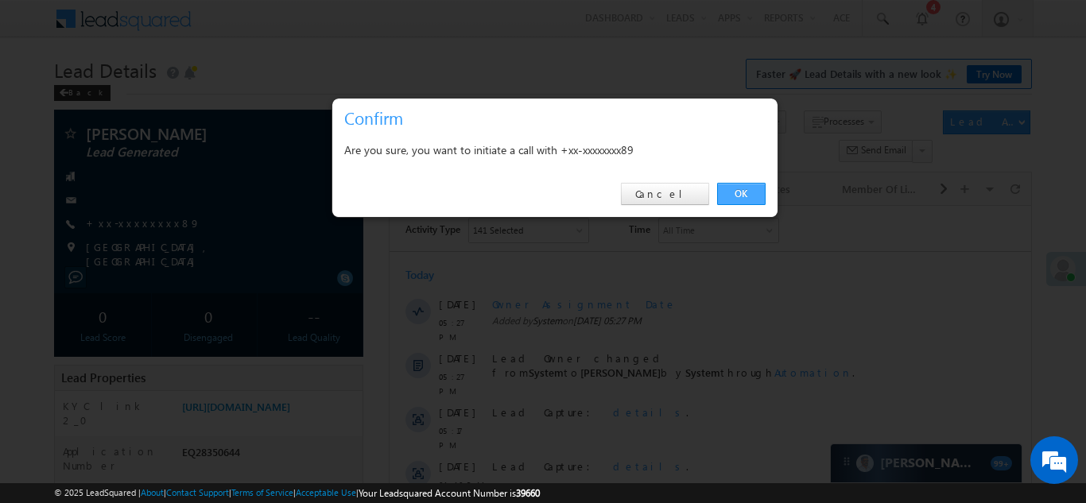
click at [742, 196] on link "OK" at bounding box center [741, 194] width 48 height 22
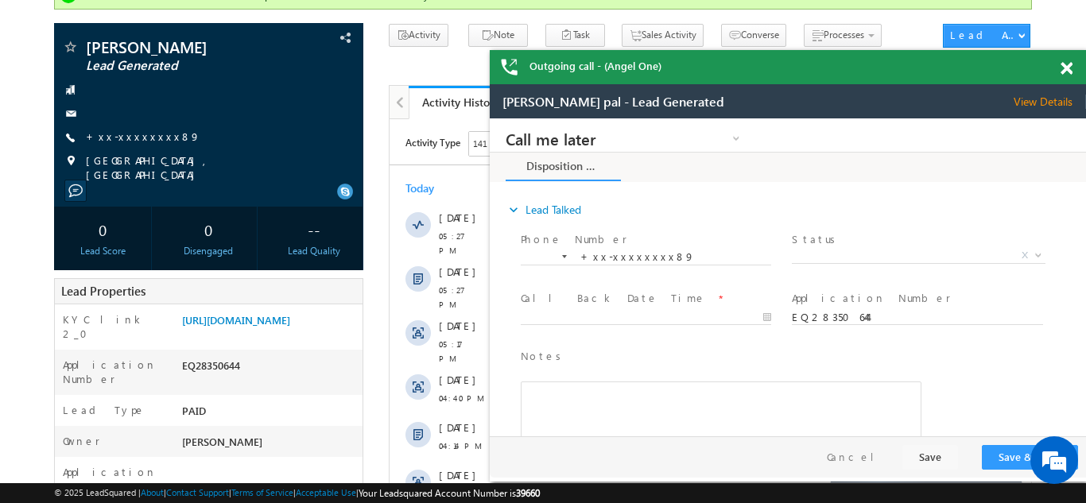
click at [1071, 67] on span at bounding box center [1066, 69] width 12 height 14
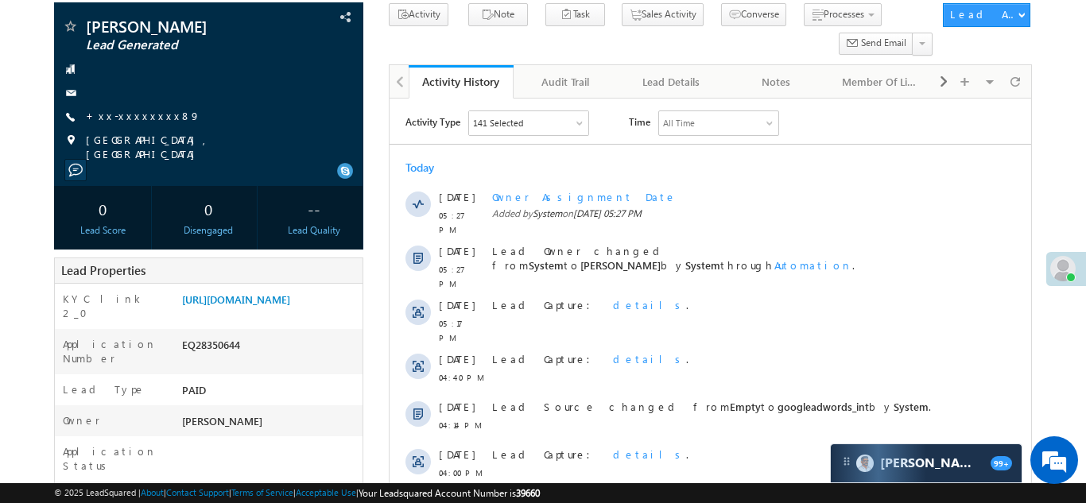
scroll to position [348, 0]
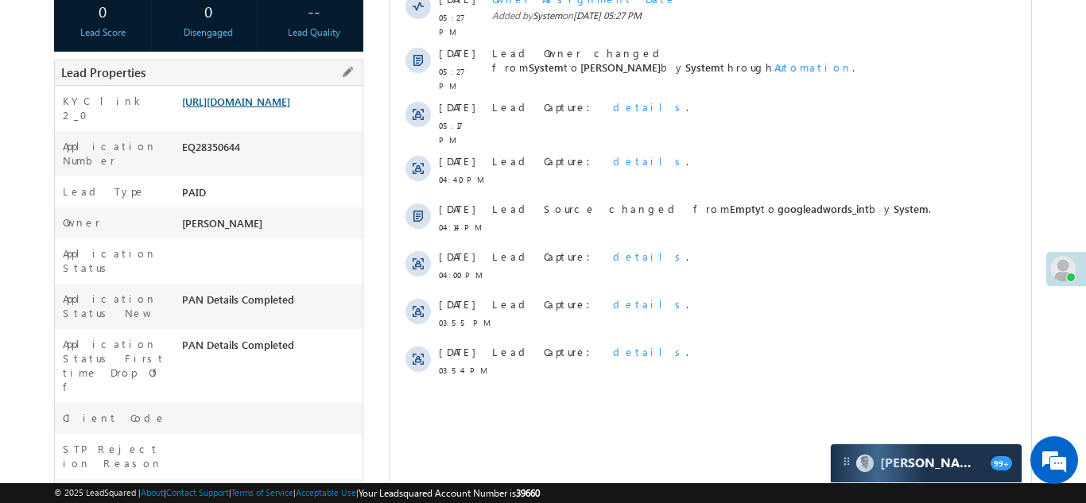
click at [254, 103] on link "[URL][DOMAIN_NAME]" at bounding box center [236, 102] width 108 height 14
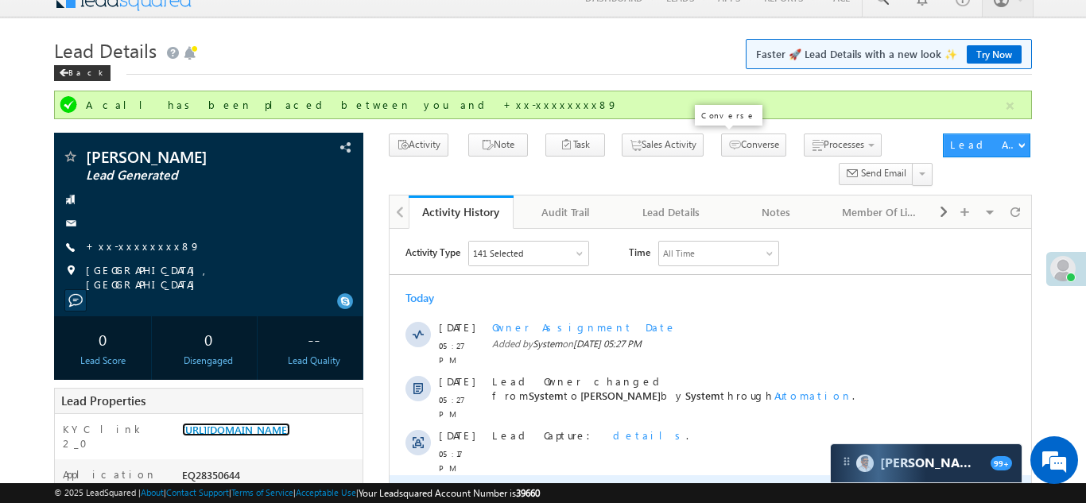
scroll to position [0, 0]
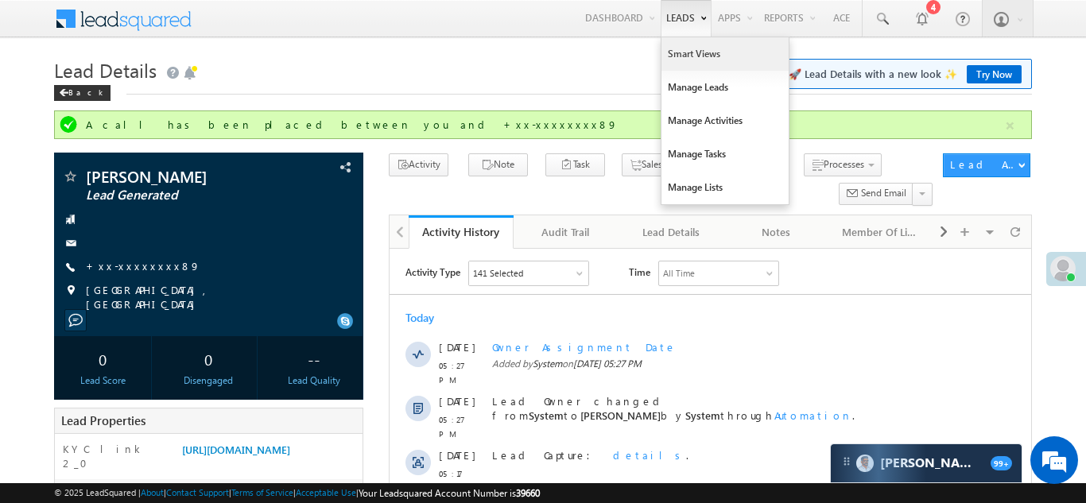
click at [670, 58] on link "Smart Views" at bounding box center [724, 53] width 127 height 33
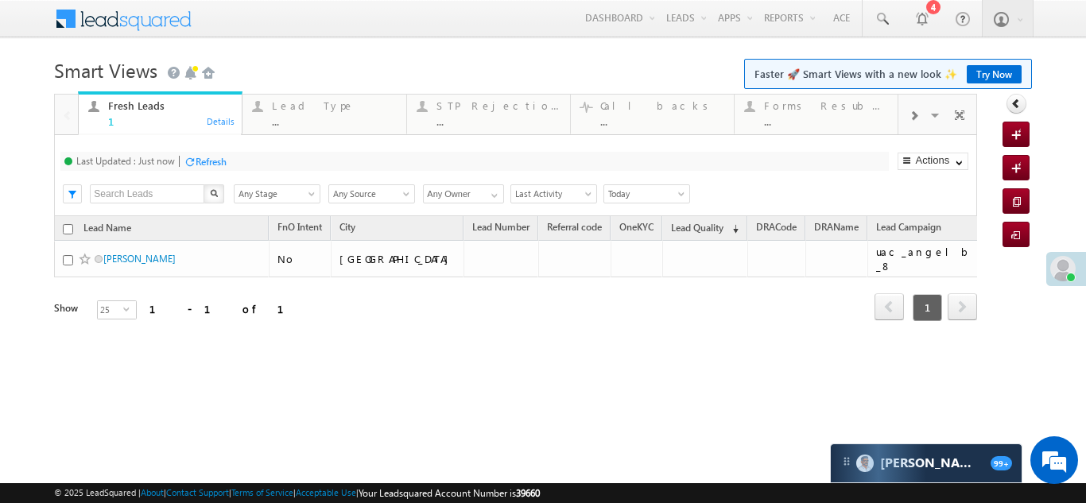
click at [909, 113] on span at bounding box center [913, 116] width 10 height 13
click at [811, 114] on div "Coded Today ..." at bounding box center [827, 111] width 124 height 31
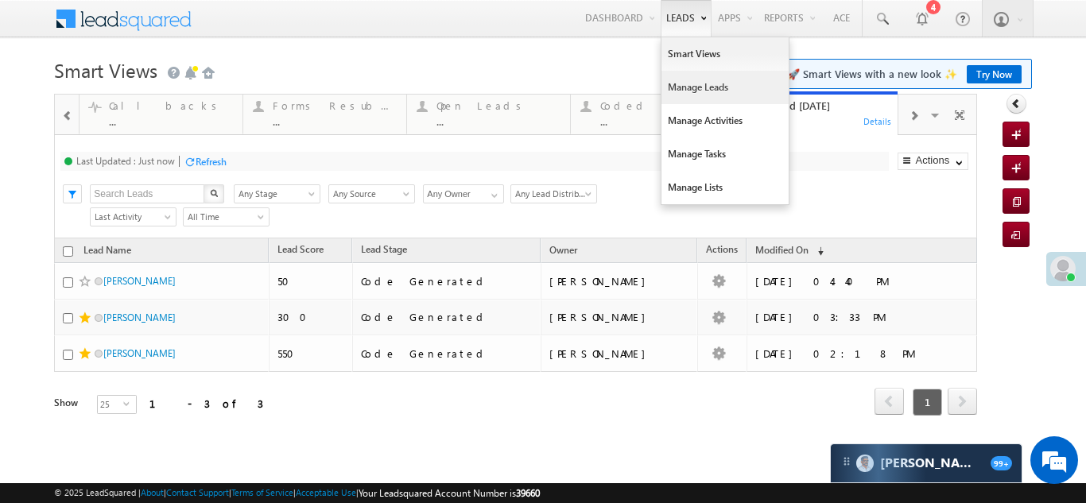
click at [683, 83] on link "Manage Leads" at bounding box center [724, 87] width 127 height 33
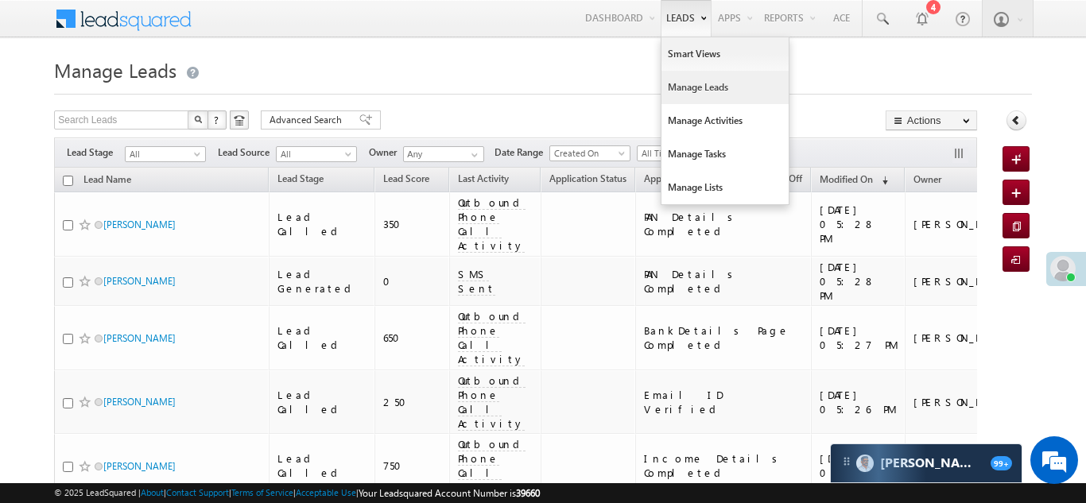
click at [683, 91] on link "Manage Leads" at bounding box center [724, 87] width 127 height 33
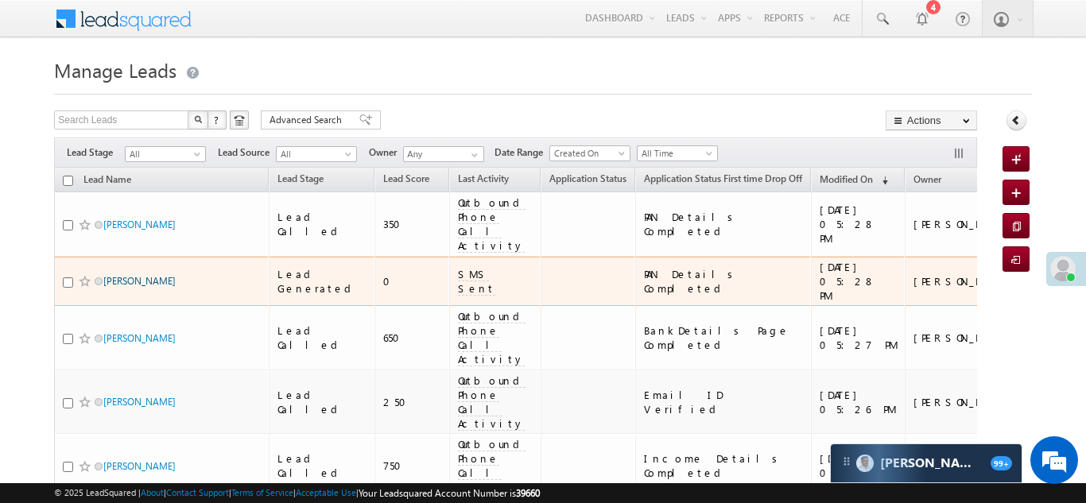
click at [145, 275] on link "[PERSON_NAME]" at bounding box center [139, 281] width 72 height 12
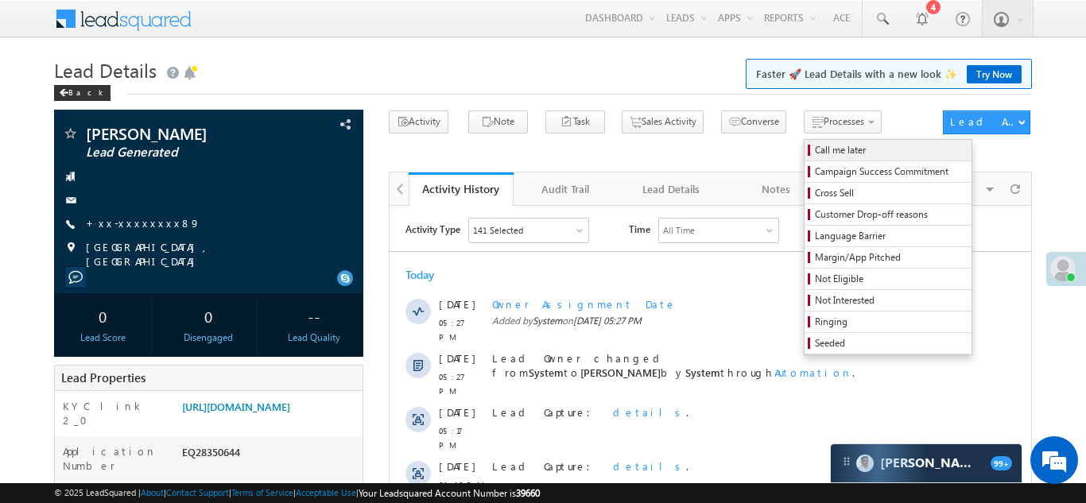
click at [815, 150] on span "Call me later" at bounding box center [890, 150] width 151 height 14
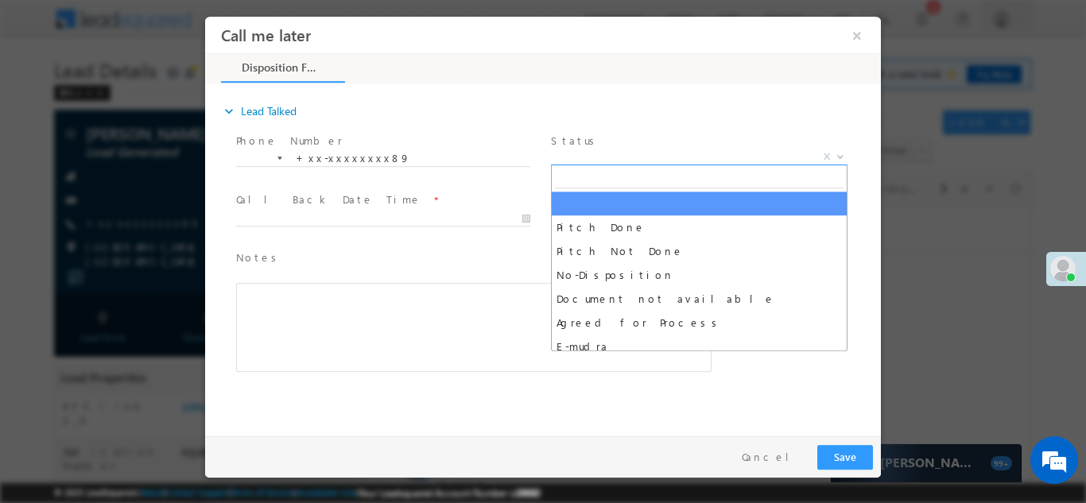
click at [650, 154] on span "X" at bounding box center [699, 157] width 296 height 16
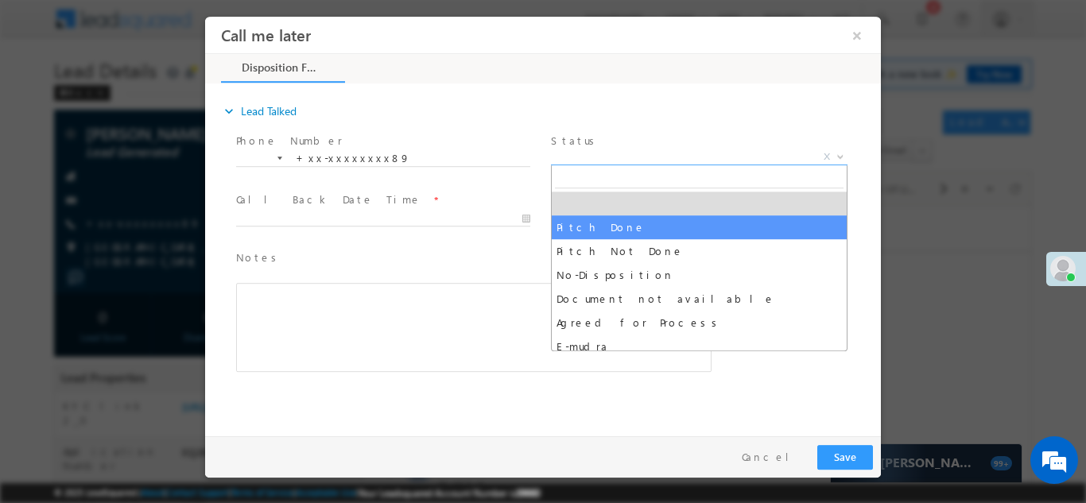
select select "Pitch Done"
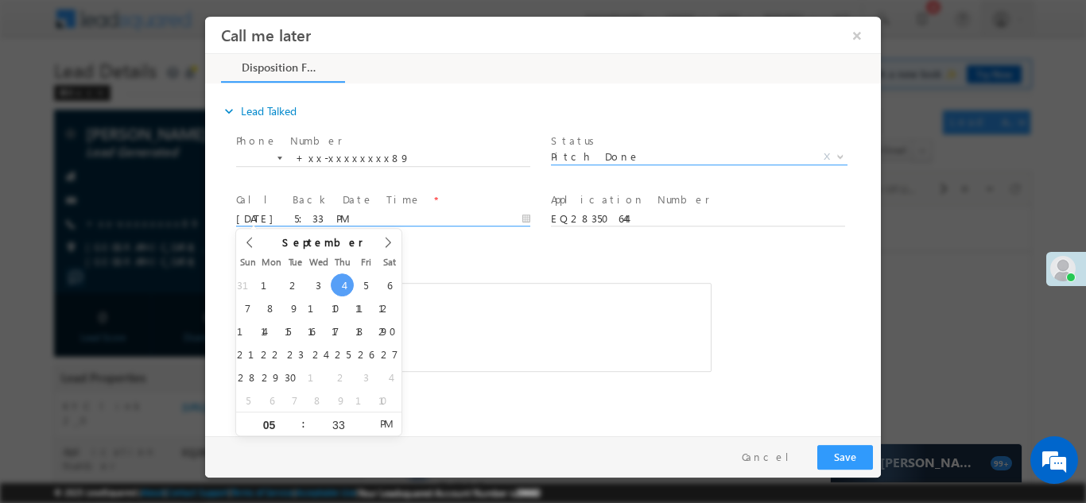
click at [350, 218] on input "09/04/25 5:33 PM" at bounding box center [383, 219] width 294 height 16
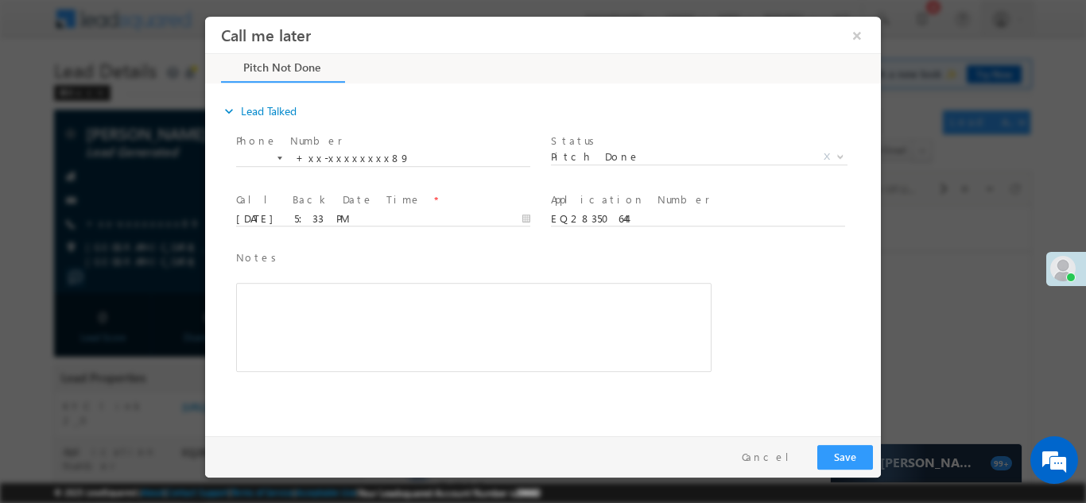
click at [432, 253] on span "Notes *" at bounding box center [461, 257] width 451 height 17
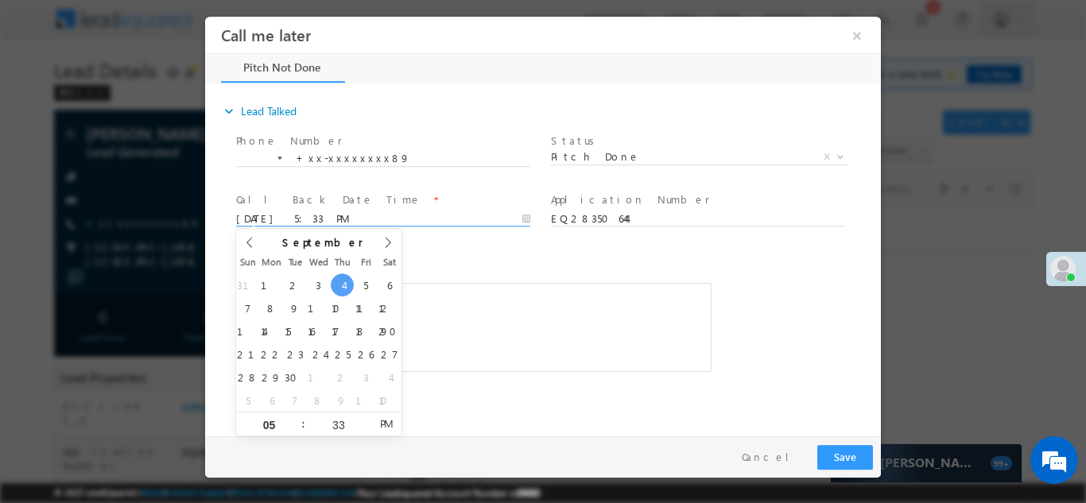
click at [319, 219] on input "09/04/25 5:33 PM" at bounding box center [383, 219] width 294 height 16
type input "09/05/25 5:33 PM"
click at [431, 255] on span "Notes *" at bounding box center [461, 257] width 451 height 17
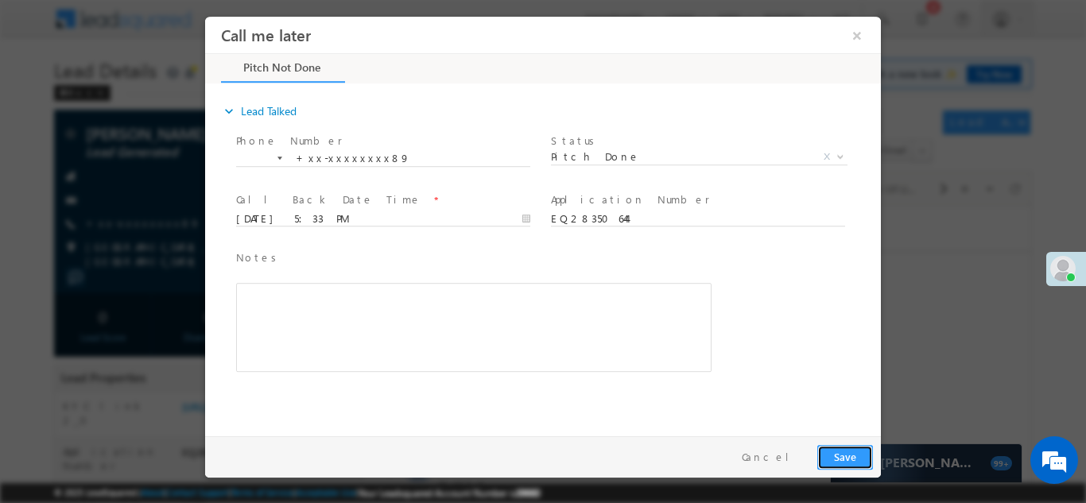
click at [850, 457] on button "Save" at bounding box center [845, 456] width 56 height 25
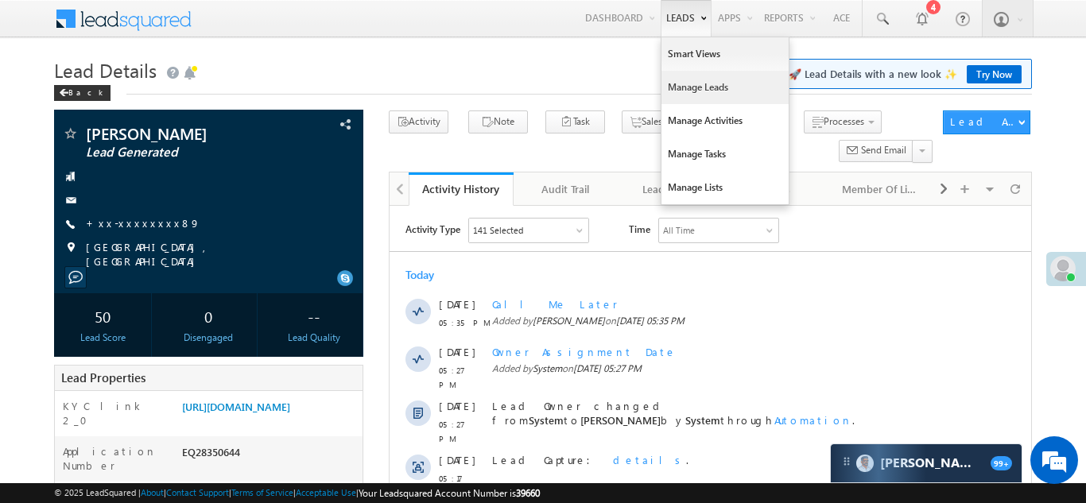
click at [689, 91] on link "Manage Leads" at bounding box center [724, 87] width 127 height 33
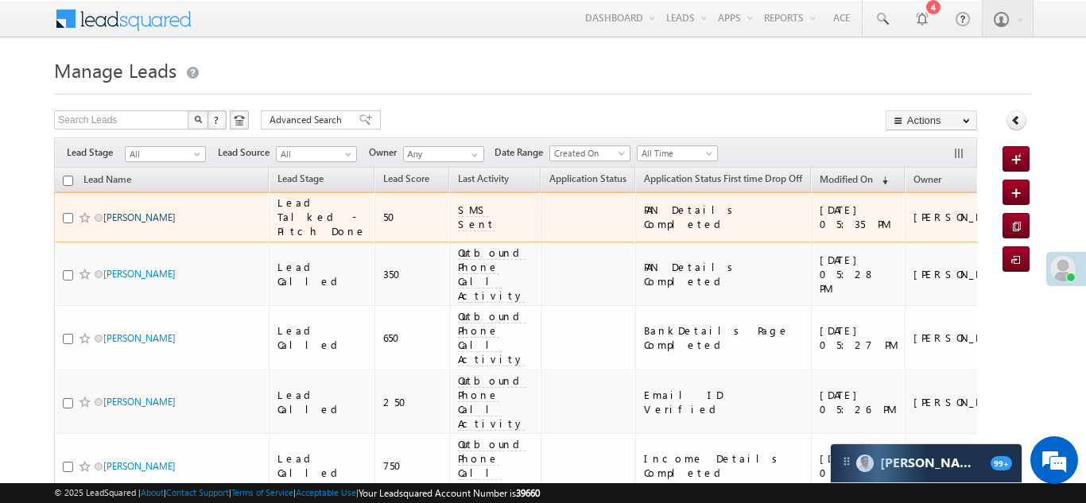
click at [139, 223] on link "[PERSON_NAME]" at bounding box center [139, 217] width 72 height 12
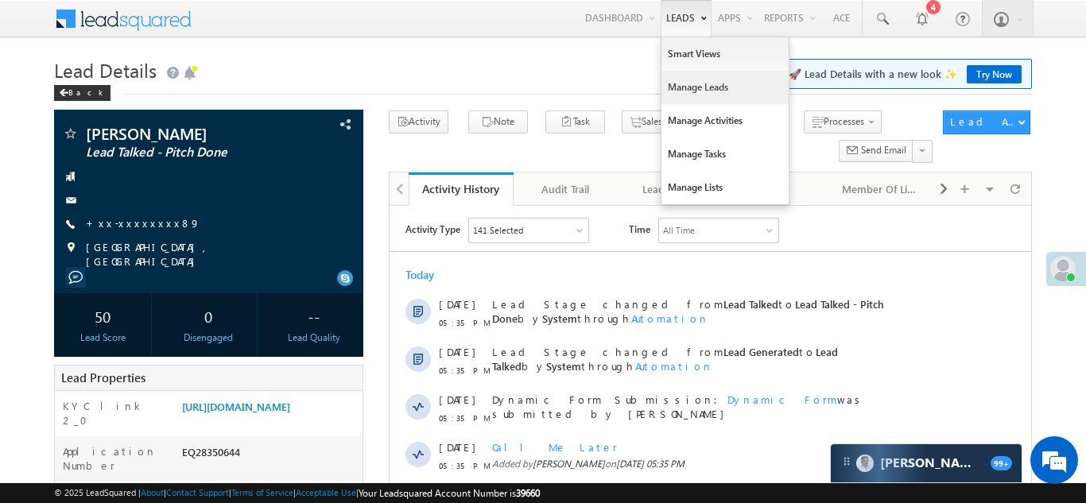
click at [681, 91] on link "Manage Leads" at bounding box center [724, 87] width 127 height 33
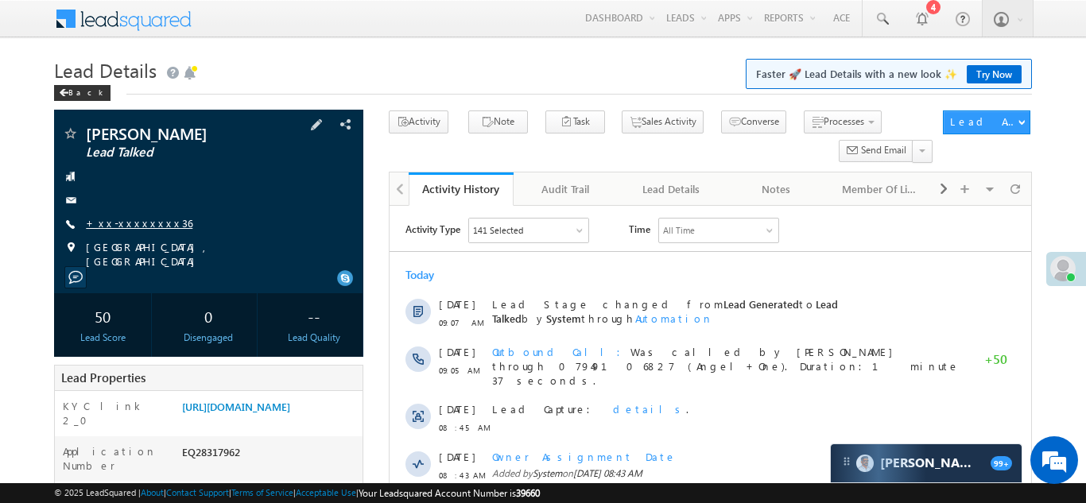
click at [129, 223] on link "+xx-xxxxxxxx36" at bounding box center [139, 223] width 106 height 14
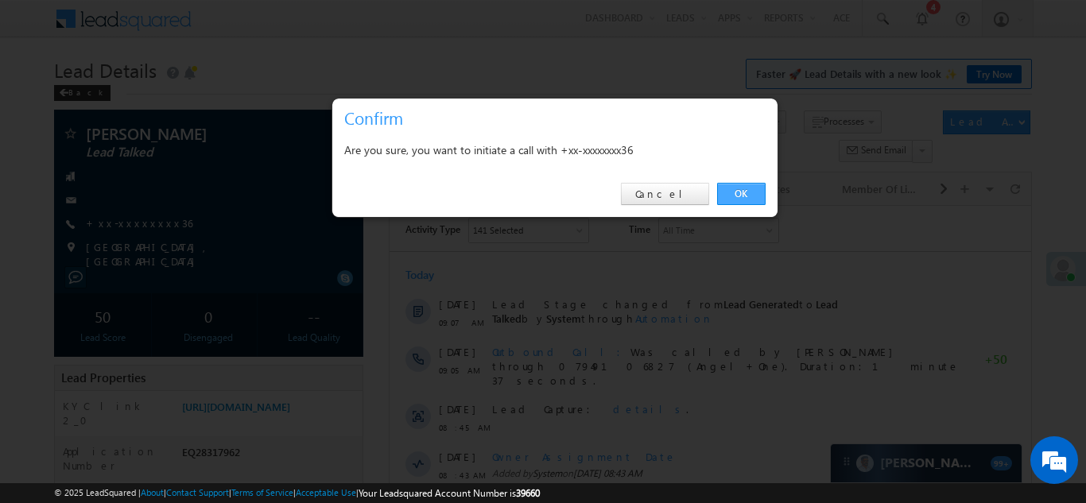
click at [744, 195] on link "OK" at bounding box center [741, 194] width 48 height 22
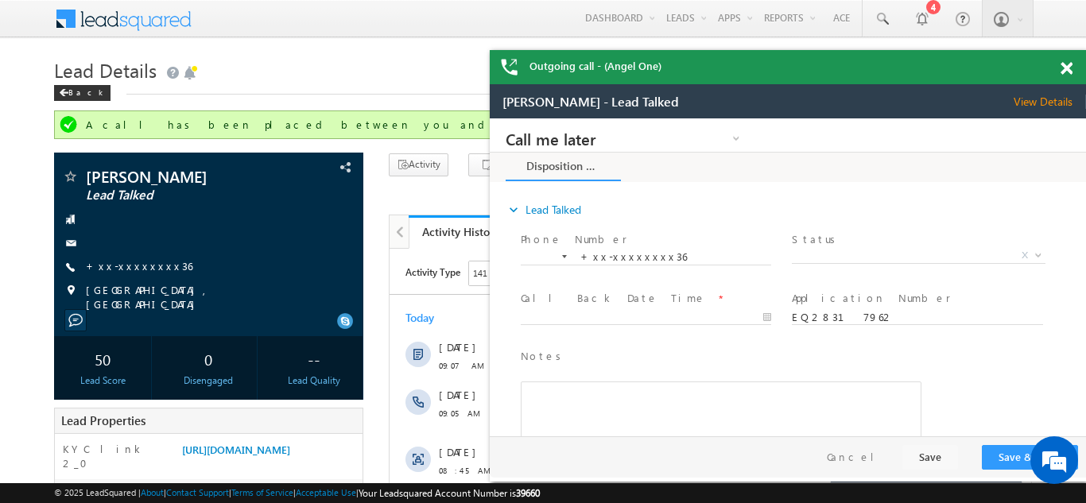
click at [1069, 64] on span at bounding box center [1066, 69] width 12 height 14
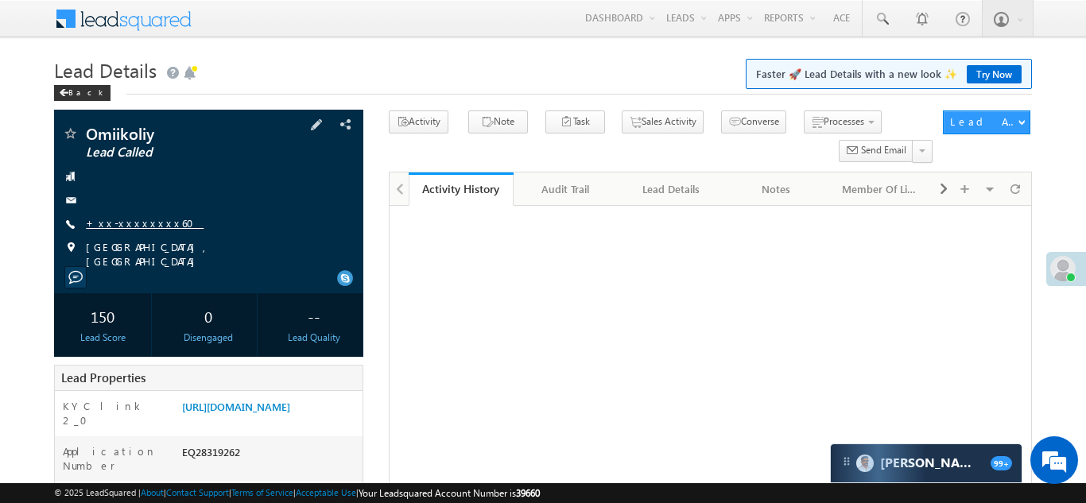
click at [130, 223] on link "+xx-xxxxxxxx60" at bounding box center [145, 223] width 118 height 14
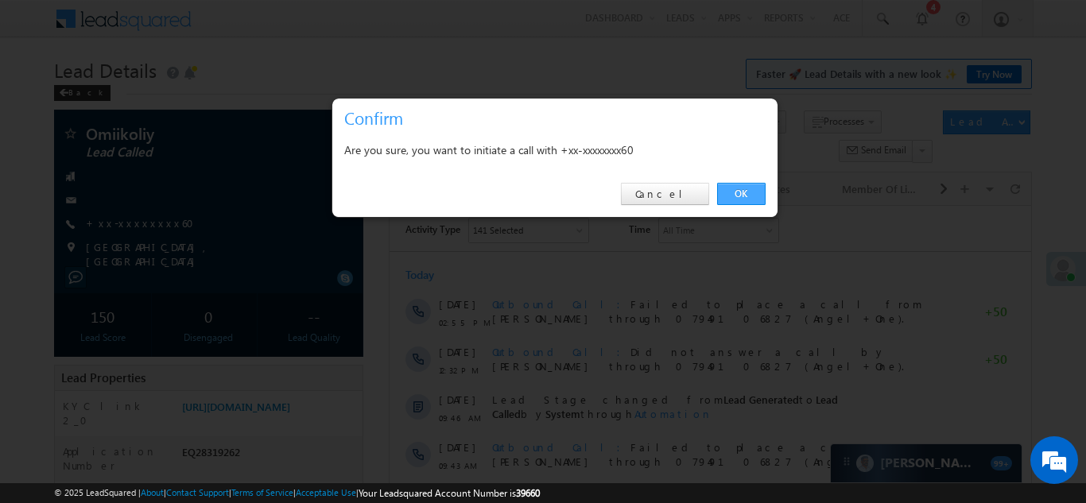
click at [737, 190] on link "OK" at bounding box center [741, 194] width 48 height 22
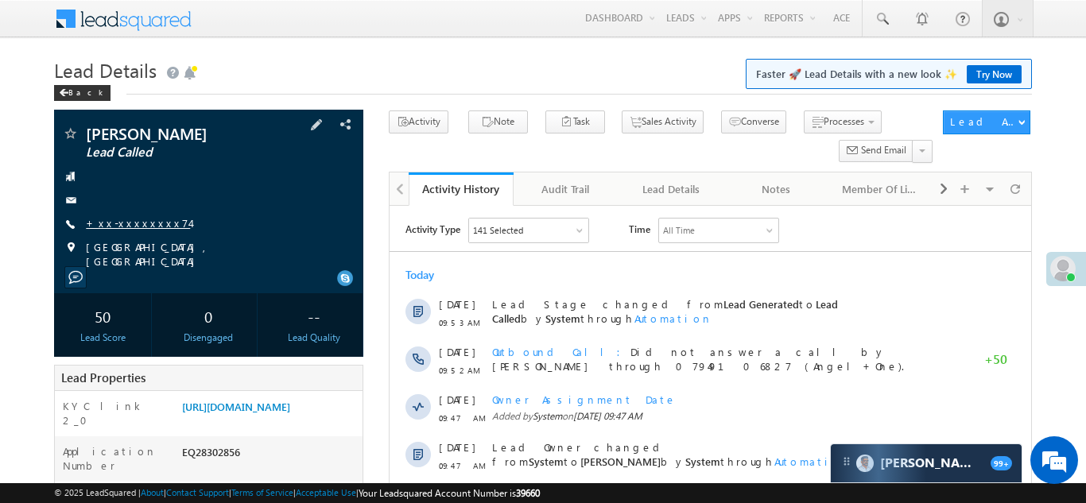
click at [130, 220] on link "+xx-xxxxxxxx74" at bounding box center [138, 223] width 104 height 14
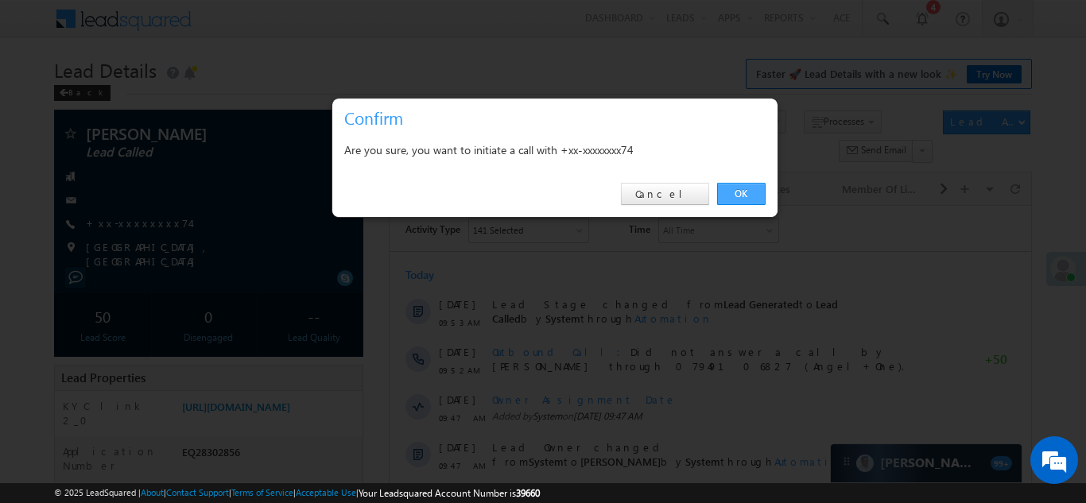
click at [749, 194] on link "OK" at bounding box center [741, 194] width 48 height 22
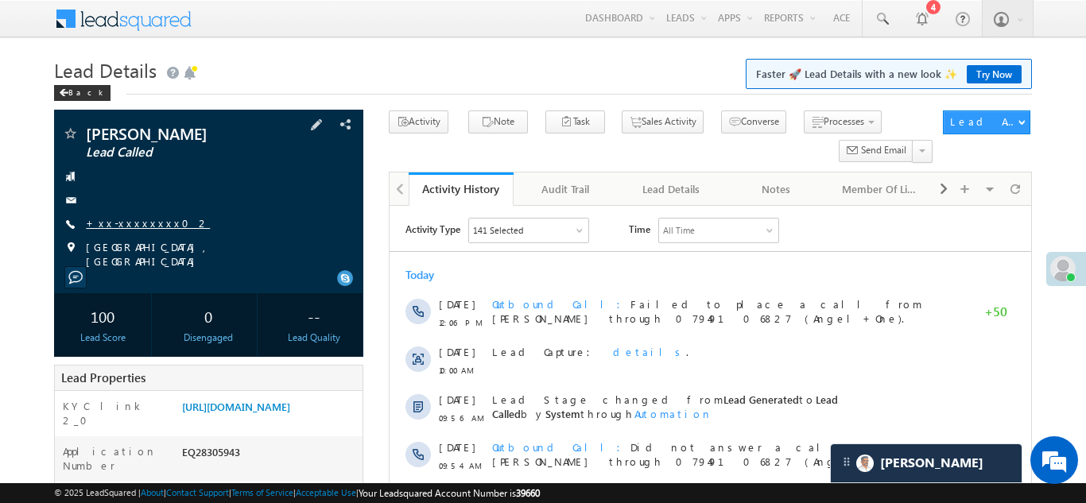
click at [138, 222] on link "+xx-xxxxxxxx02" at bounding box center [148, 223] width 124 height 14
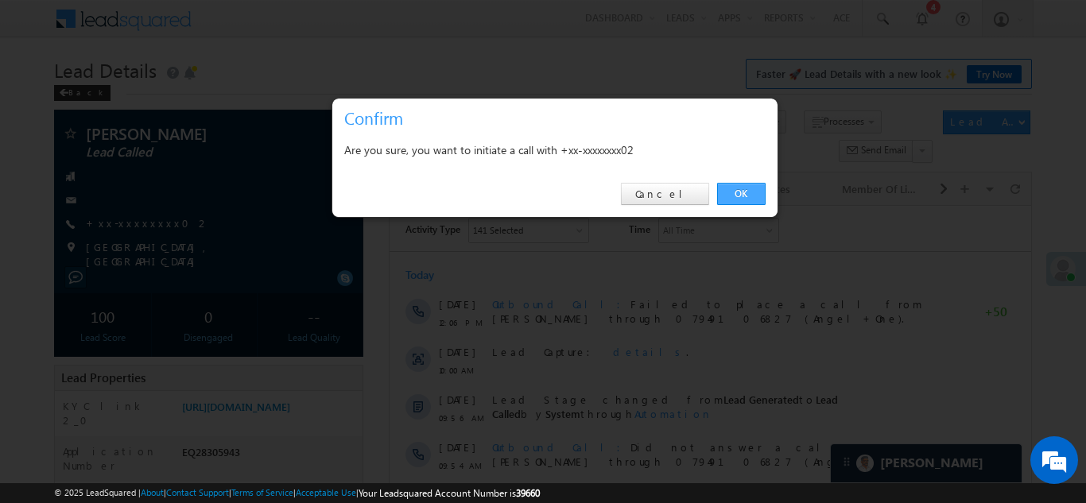
click at [738, 192] on link "OK" at bounding box center [741, 194] width 48 height 22
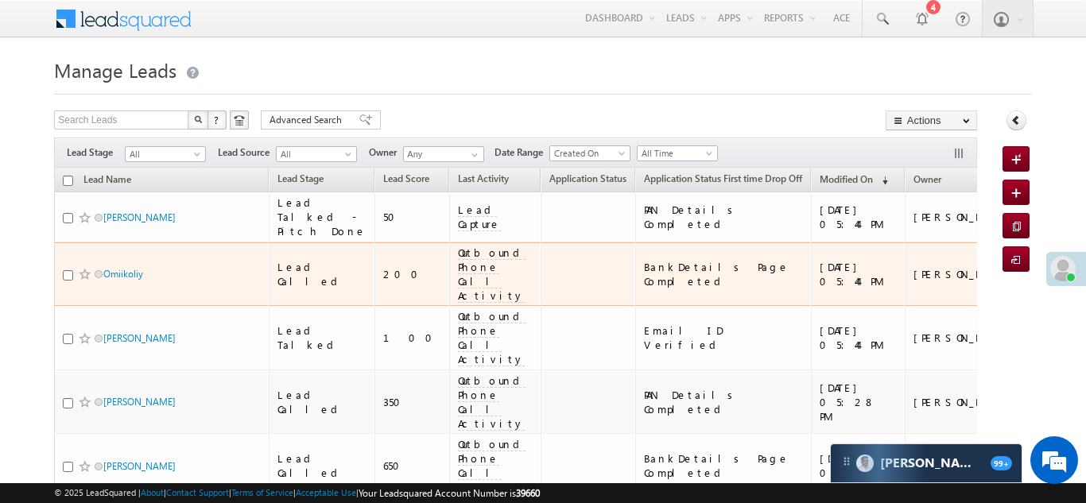
click at [383, 277] on div "200" at bounding box center [412, 274] width 59 height 14
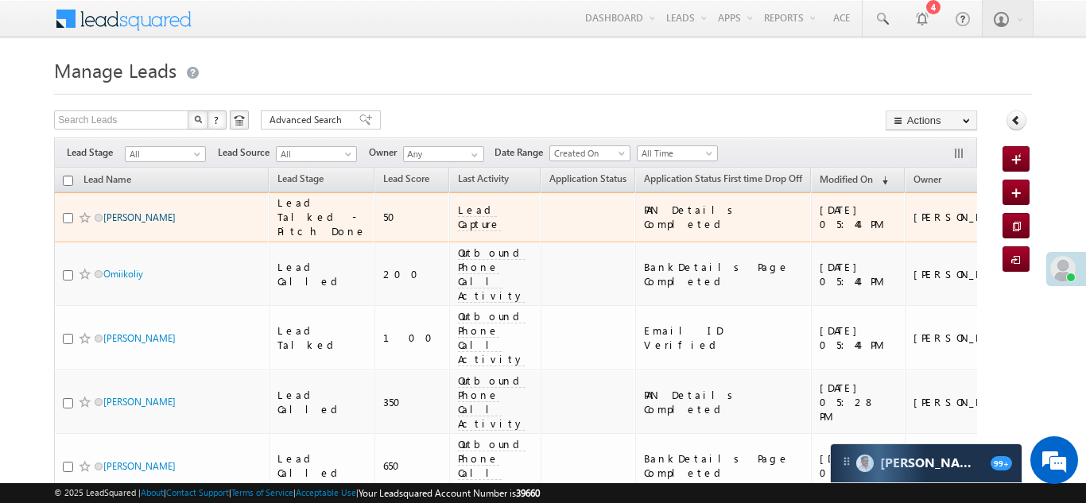
click at [141, 222] on link "Rakesh kumar pal" at bounding box center [139, 217] width 72 height 12
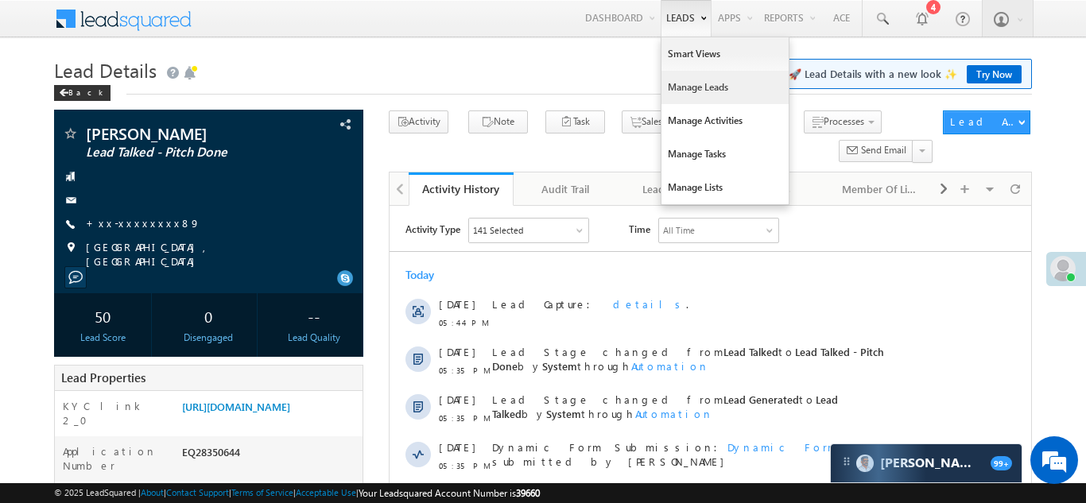
click at [675, 83] on link "Manage Leads" at bounding box center [724, 87] width 127 height 33
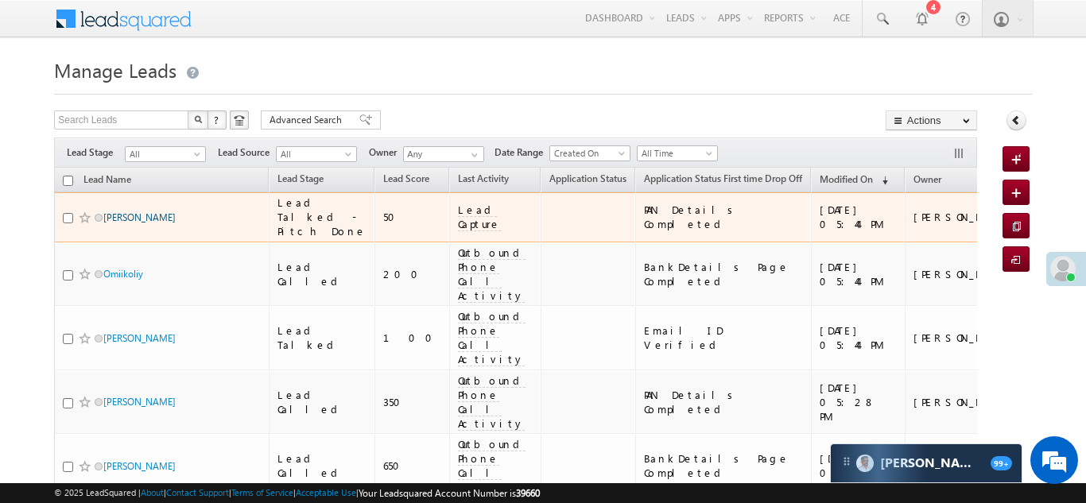
click at [122, 223] on link "Rakesh kumar pal" at bounding box center [139, 217] width 72 height 12
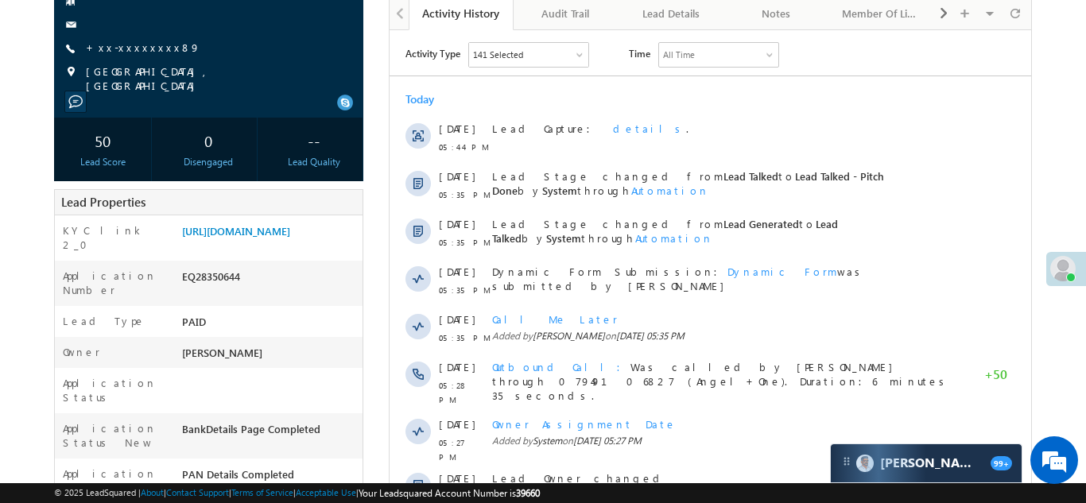
scroll to position [221, 0]
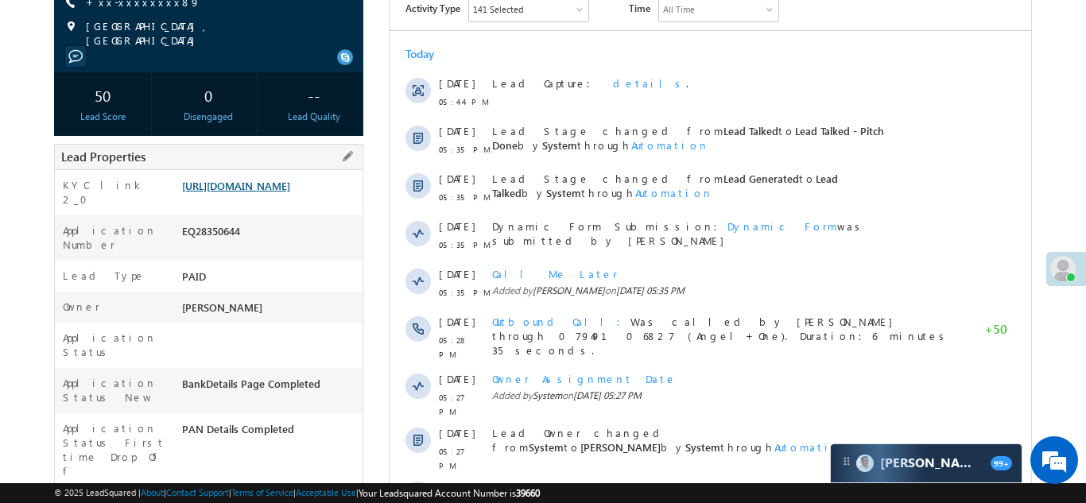
click at [266, 192] on link "[URL][DOMAIN_NAME]" at bounding box center [236, 186] width 108 height 14
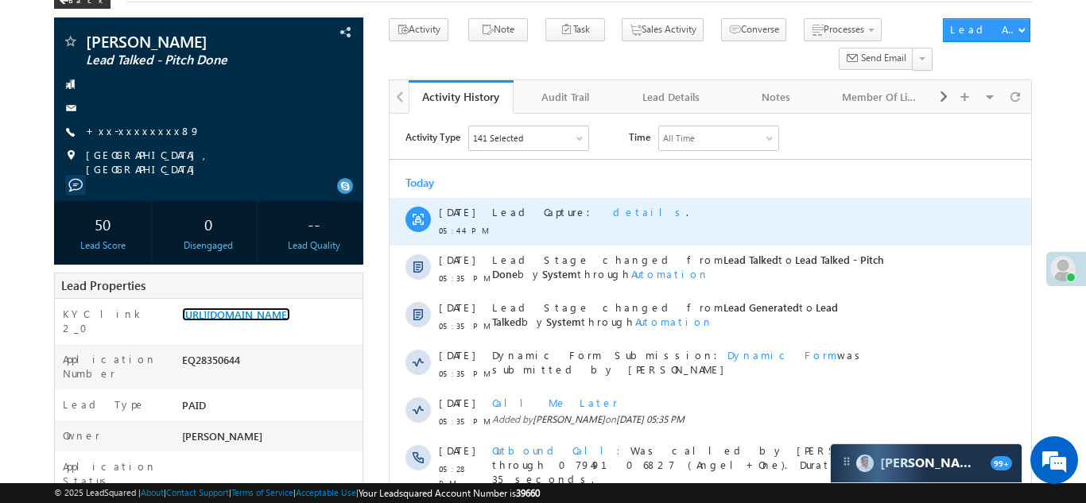
scroll to position [0, 0]
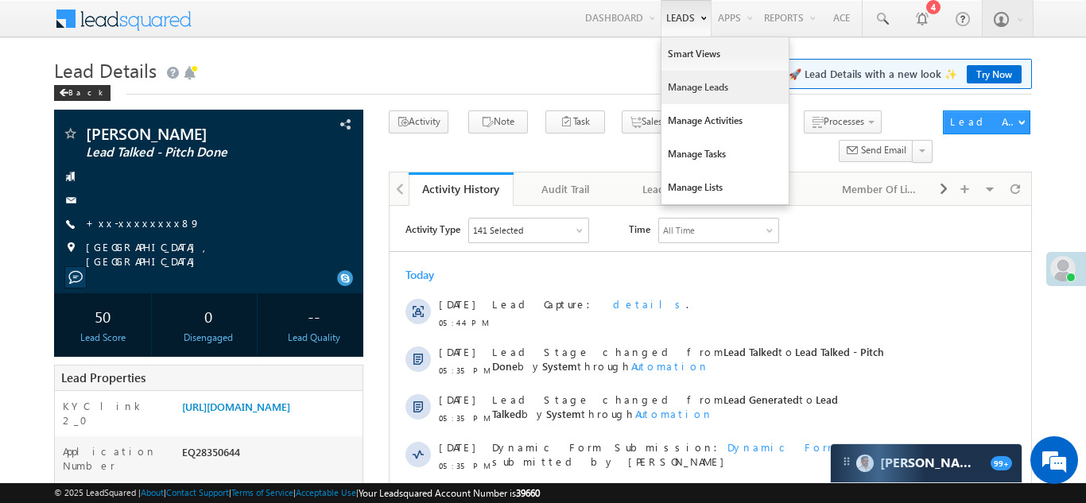
click at [679, 93] on link "Manage Leads" at bounding box center [724, 87] width 127 height 33
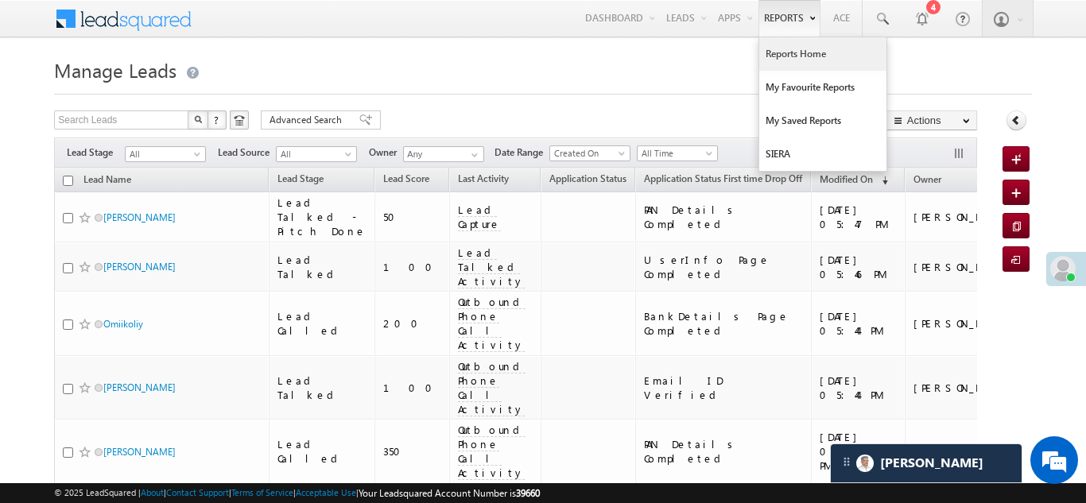
click at [789, 56] on link "Reports Home" at bounding box center [822, 53] width 127 height 33
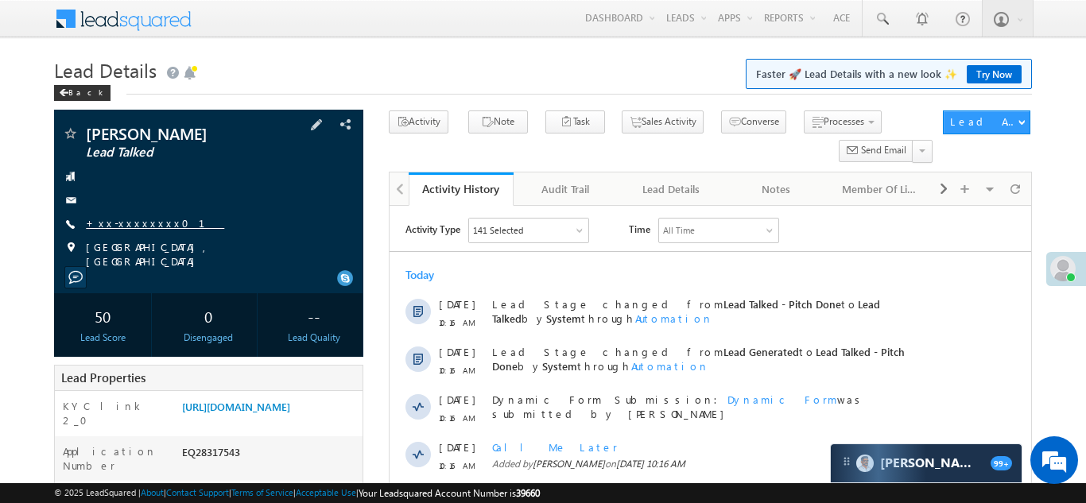
click at [130, 223] on link "+xx-xxxxxxxx01" at bounding box center [155, 223] width 138 height 14
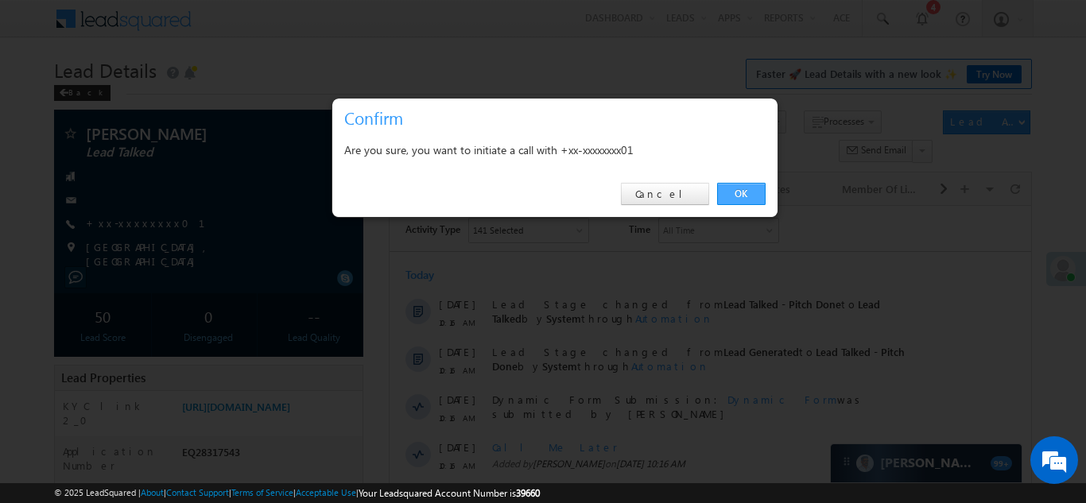
click at [732, 194] on link "OK" at bounding box center [741, 194] width 48 height 22
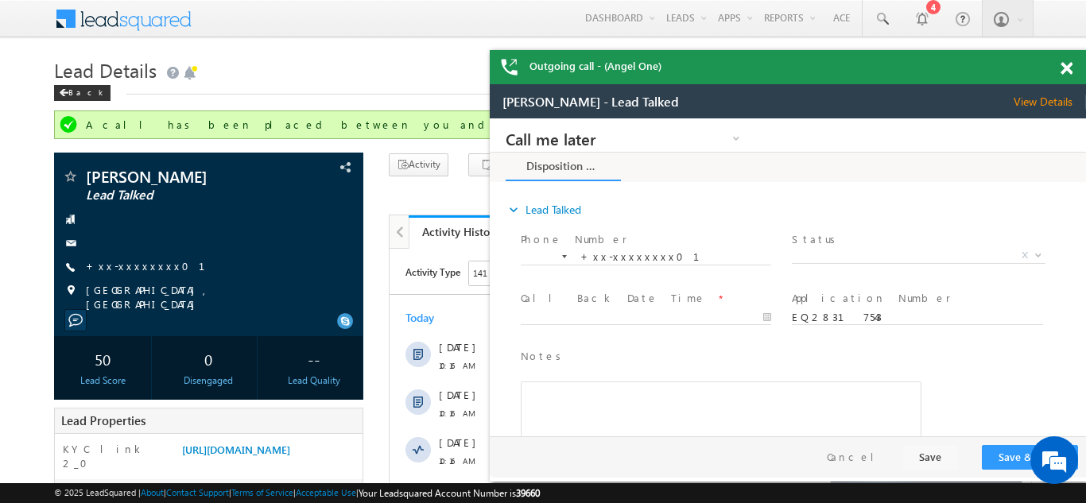
click at [1067, 68] on span at bounding box center [1066, 69] width 12 height 14
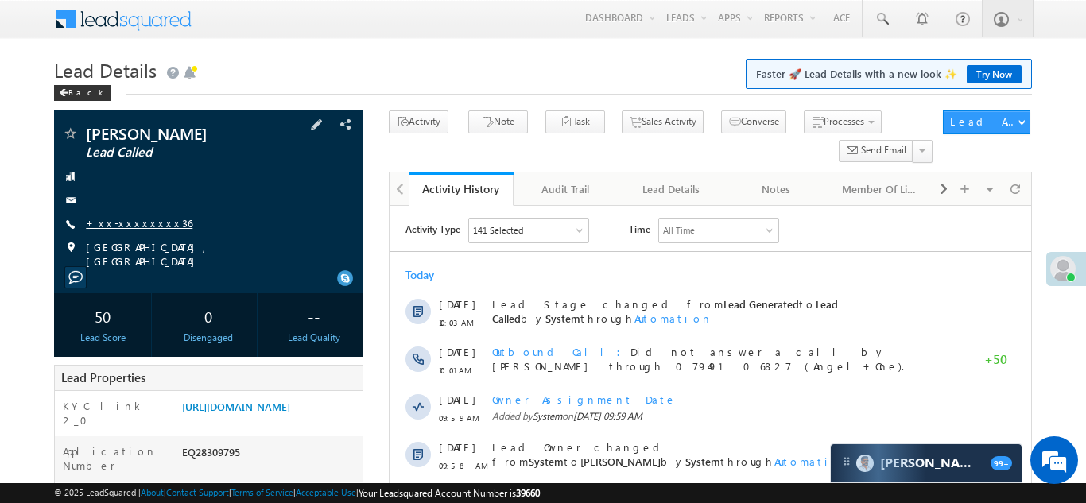
click at [130, 217] on link "+xx-xxxxxxxx36" at bounding box center [139, 223] width 106 height 14
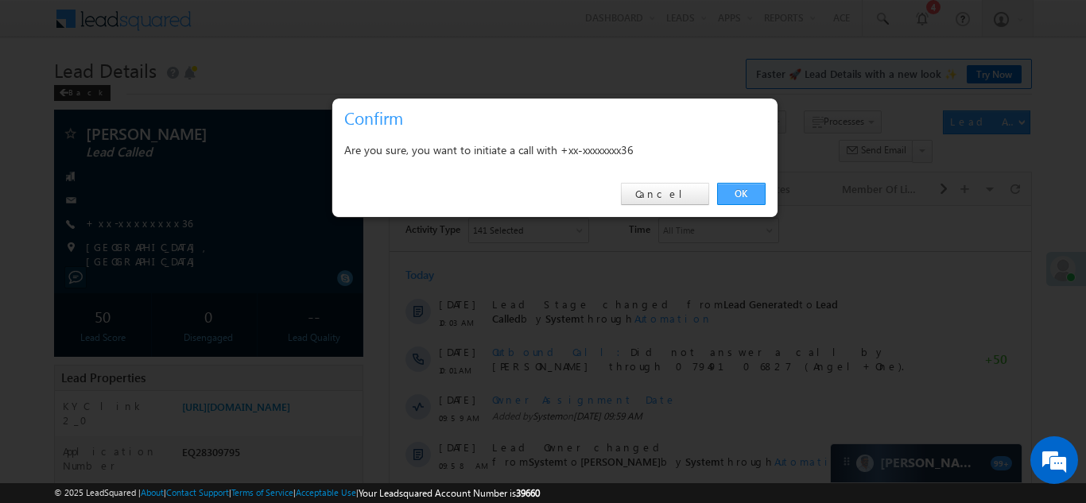
click at [742, 192] on link "OK" at bounding box center [741, 194] width 48 height 22
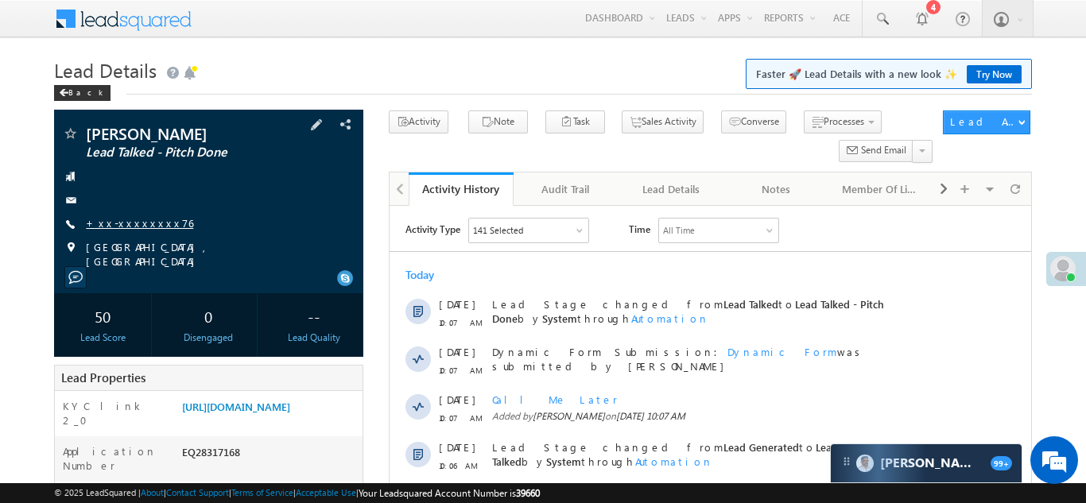
click at [114, 220] on link "+xx-xxxxxxxx76" at bounding box center [139, 223] width 107 height 14
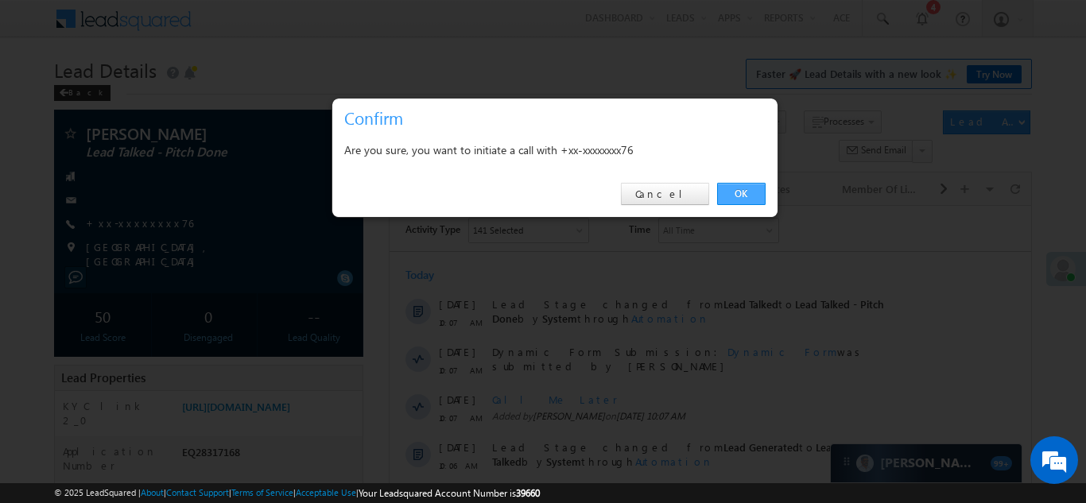
click at [733, 194] on link "OK" at bounding box center [741, 194] width 48 height 22
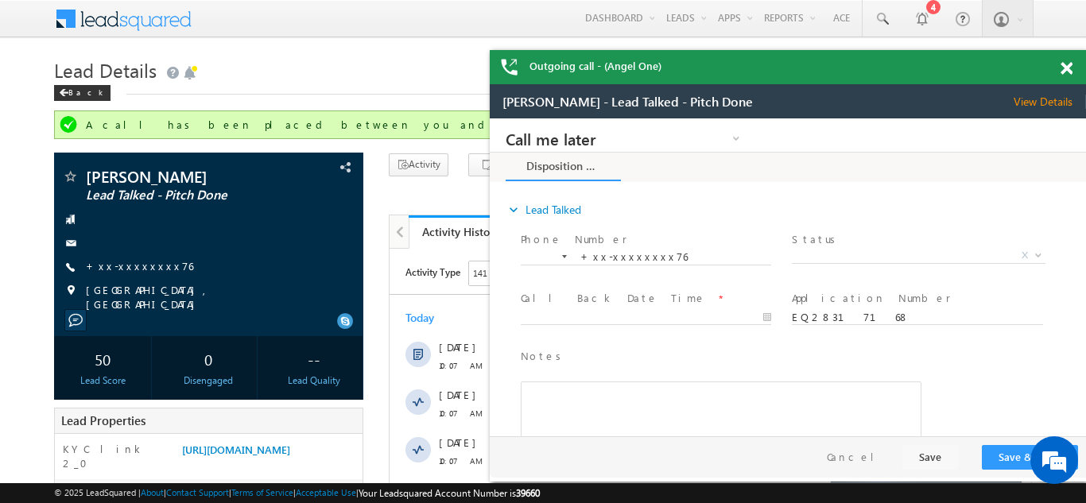
click at [1067, 65] on span at bounding box center [1066, 69] width 12 height 14
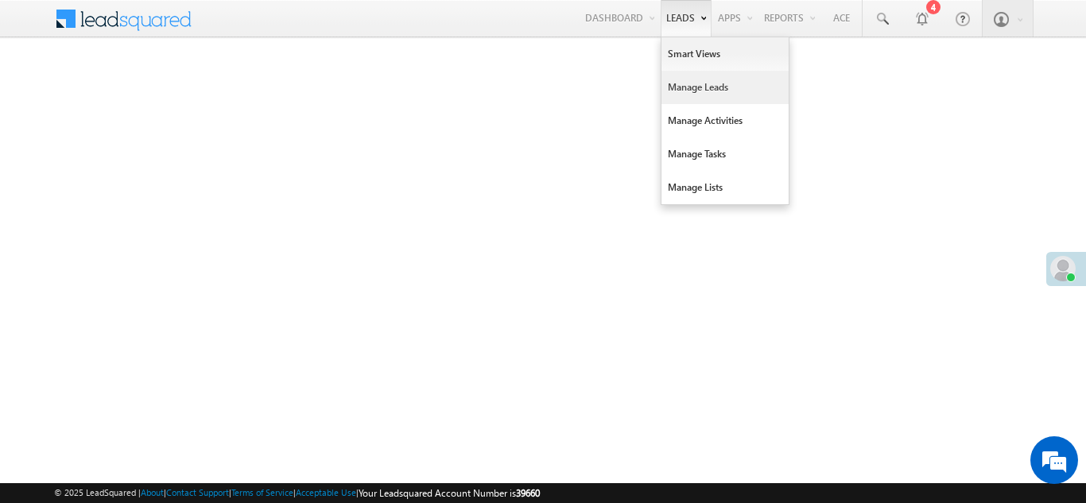
click at [690, 90] on link "Manage Leads" at bounding box center [724, 87] width 127 height 33
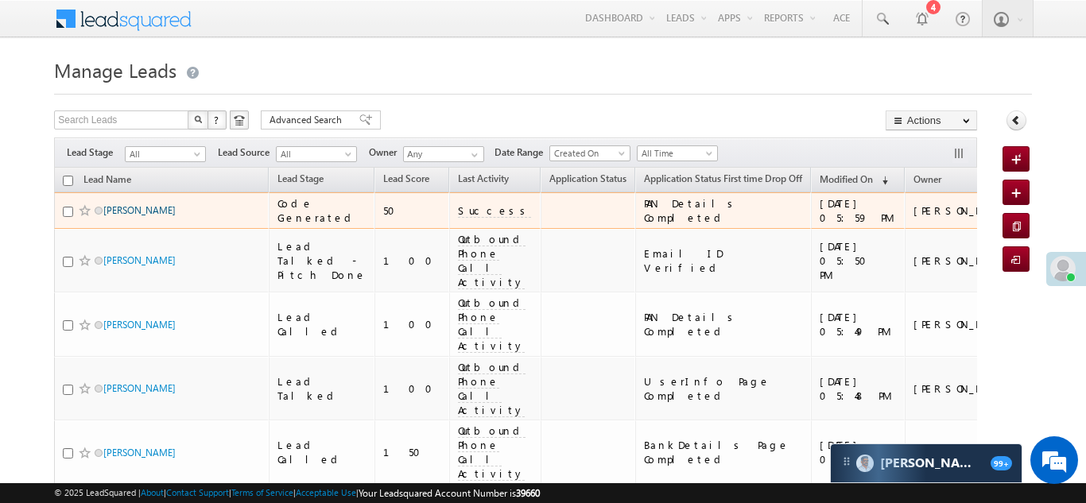
click at [141, 213] on link "[PERSON_NAME]" at bounding box center [139, 210] width 72 height 12
